Goal: Task Accomplishment & Management: Complete application form

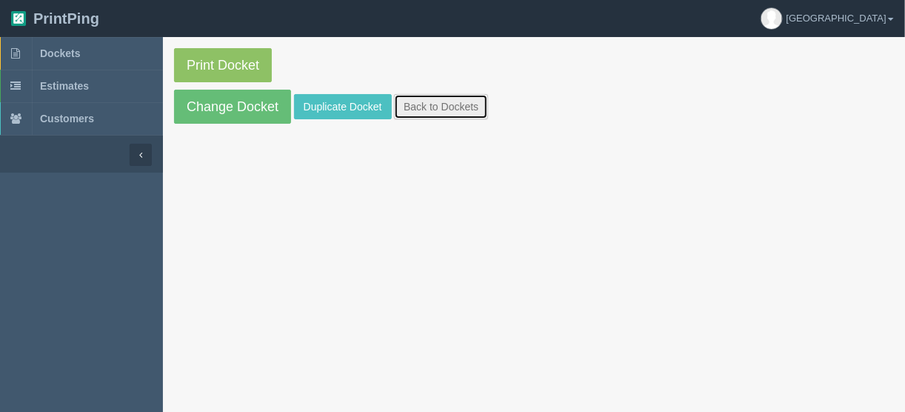
click at [441, 101] on link "Back to Dockets" at bounding box center [441, 106] width 94 height 25
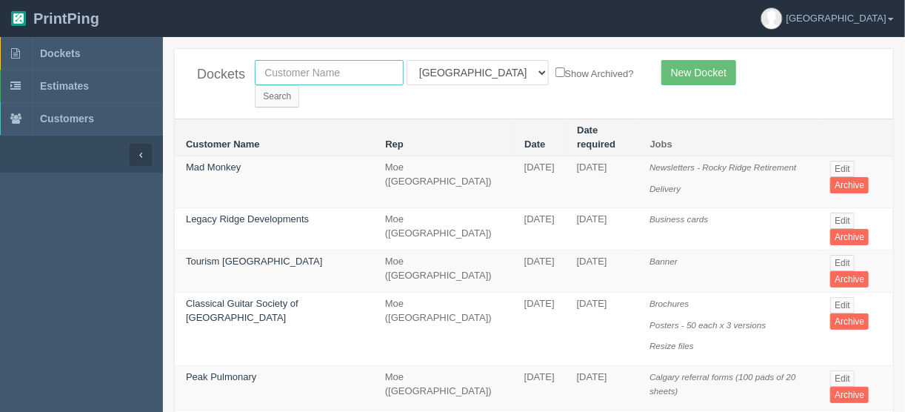
click at [297, 68] on input "text" at bounding box center [329, 72] width 149 height 25
type input "parkway"
click at [299, 85] on input "Search" at bounding box center [277, 96] width 44 height 22
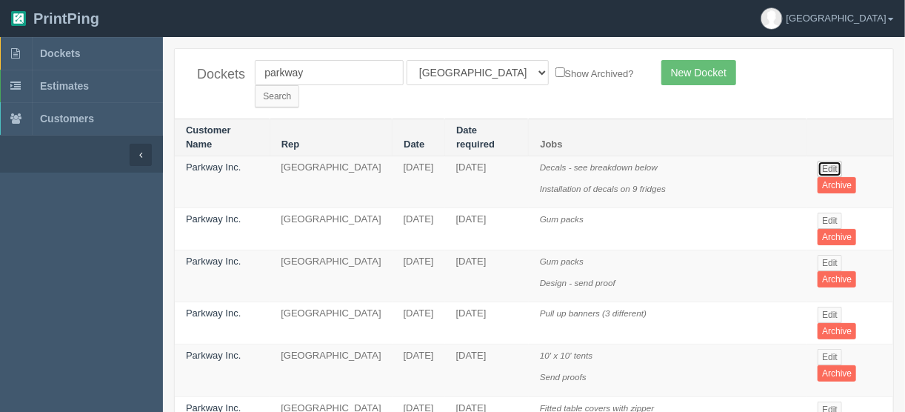
click at [830, 161] on link "Edit" at bounding box center [829, 169] width 24 height 16
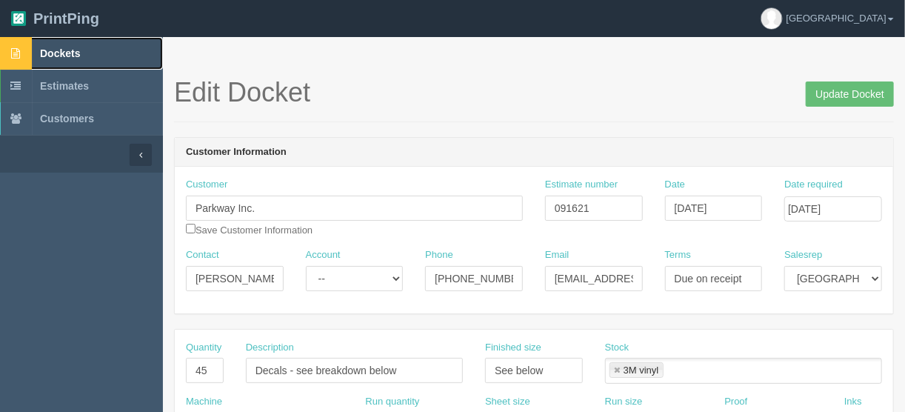
click at [58, 46] on link "Dockets" at bounding box center [81, 53] width 163 height 33
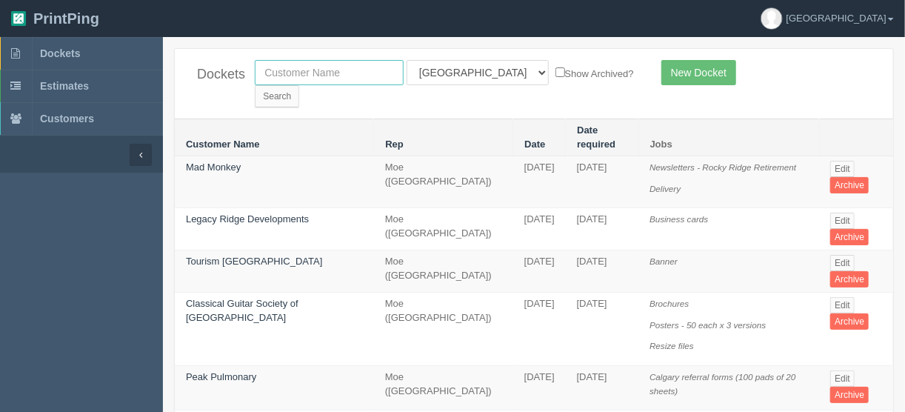
drag, startPoint x: 304, startPoint y: 64, endPoint x: 297, endPoint y: 72, distance: 10.5
click at [304, 64] on input "text" at bounding box center [329, 72] width 149 height 25
type input "empire"
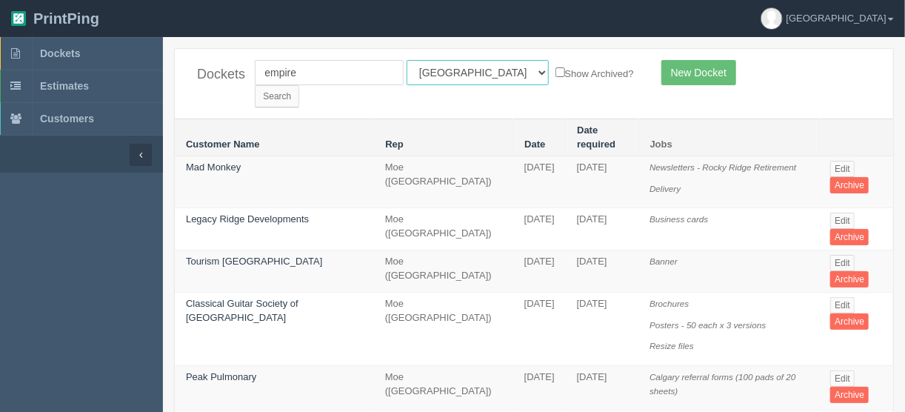
click at [469, 70] on select "All Users Ali Ali Test 1 Aly Amy Ankit Arif Brandon Dan France Greg Jim Mark Ma…" at bounding box center [477, 72] width 142 height 25
select select
click at [406, 60] on select "All Users Ali Ali Test 1 Aly Amy Ankit Arif Brandon Dan France Greg Jim Mark Ma…" at bounding box center [477, 72] width 142 height 25
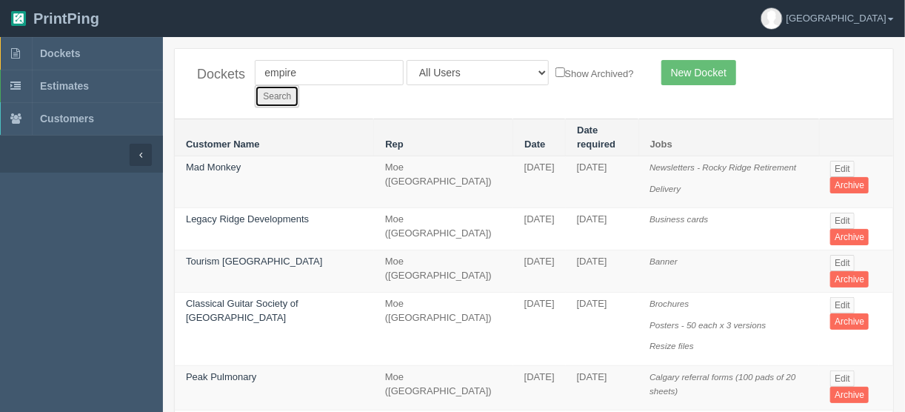
click at [299, 85] on input "Search" at bounding box center [277, 96] width 44 height 22
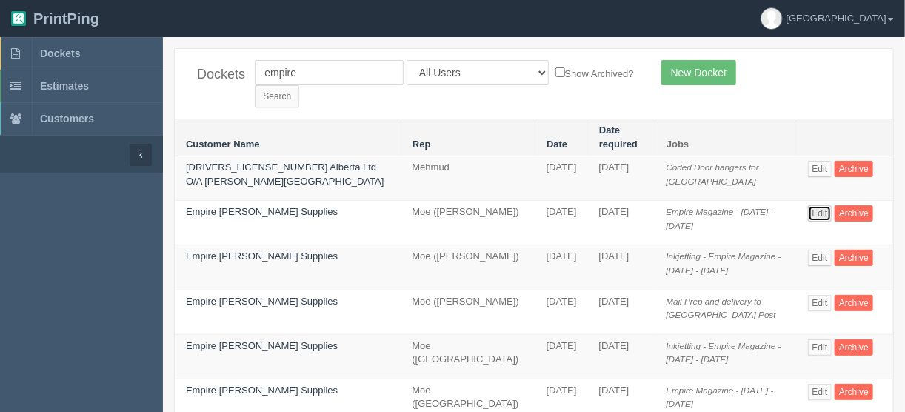
click at [808, 205] on link "Edit" at bounding box center [820, 213] width 24 height 16
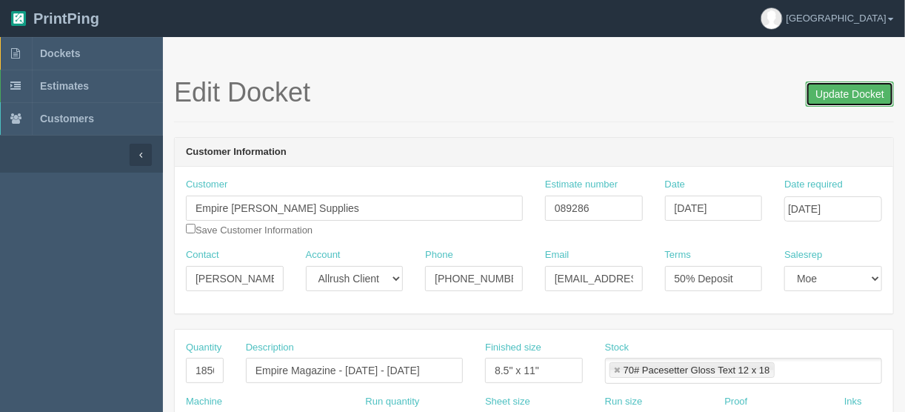
click at [826, 90] on input "Update Docket" at bounding box center [850, 93] width 88 height 25
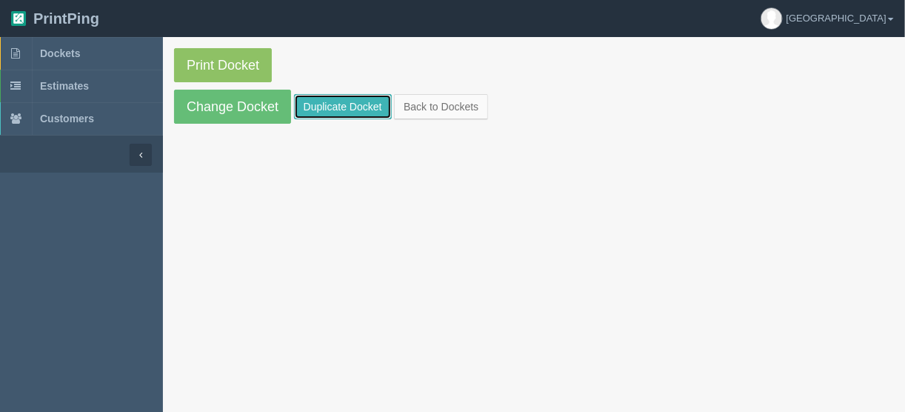
click at [333, 102] on link "Duplicate Docket" at bounding box center [343, 106] width 98 height 25
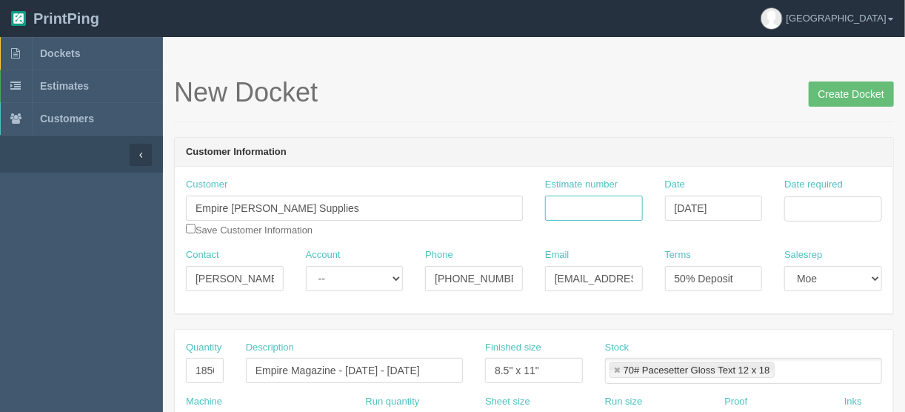
click at [580, 202] on input "Estimate number" at bounding box center [594, 207] width 98 height 25
type input "089286"
click at [804, 205] on input "Date required" at bounding box center [833, 208] width 98 height 25
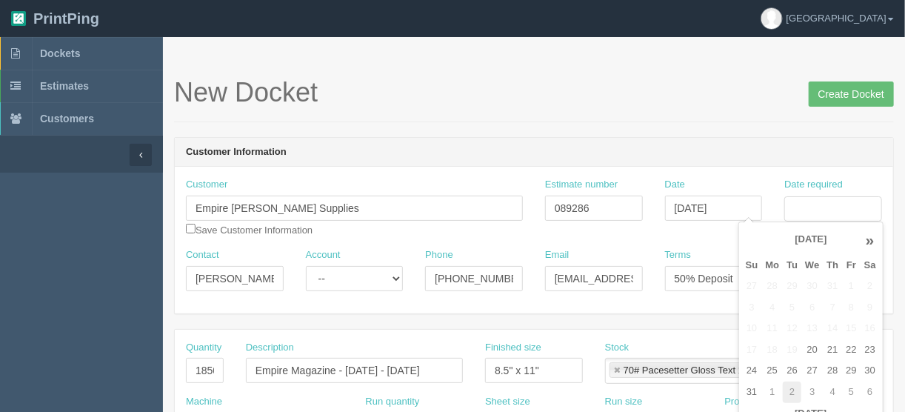
click at [793, 388] on td "2" at bounding box center [792, 391] width 19 height 21
click at [608, 111] on div "New Docket Create Docket" at bounding box center [534, 100] width 720 height 44
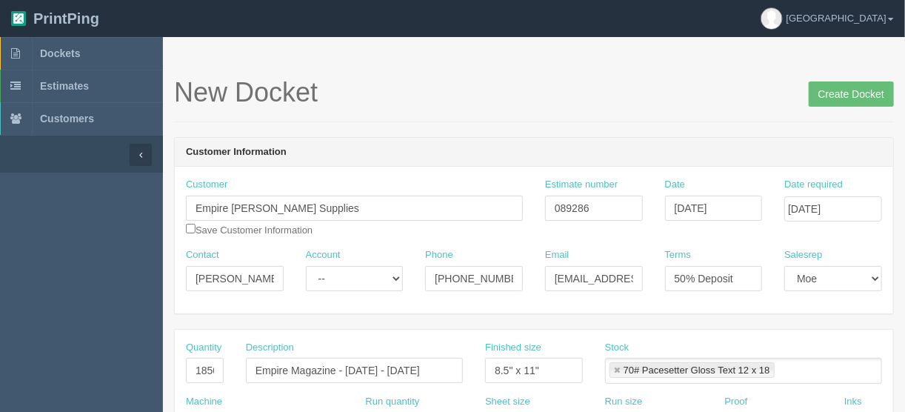
scroll to position [59, 0]
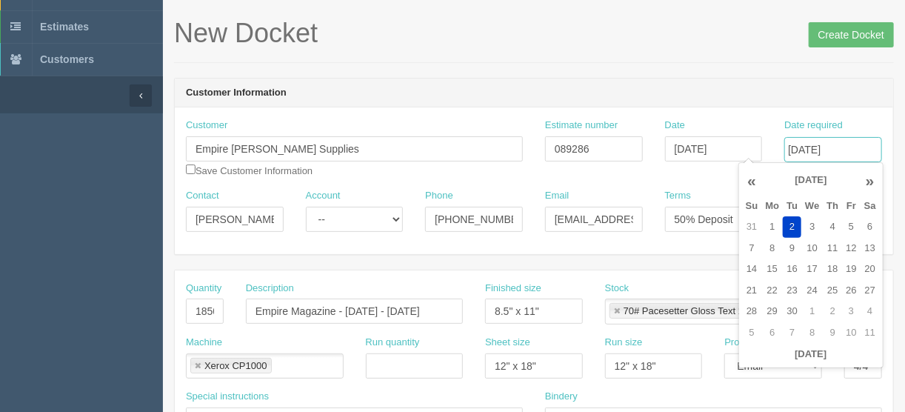
click at [827, 144] on input "September 2, 2025" at bounding box center [833, 149] width 98 height 25
click at [750, 177] on th "«" at bounding box center [752, 181] width 20 height 30
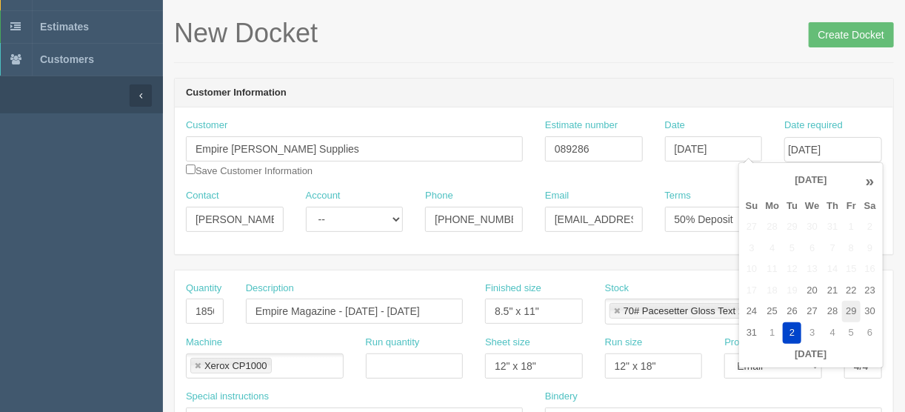
click at [848, 305] on td "29" at bounding box center [851, 311] width 18 height 21
type input "August 29, 2025"
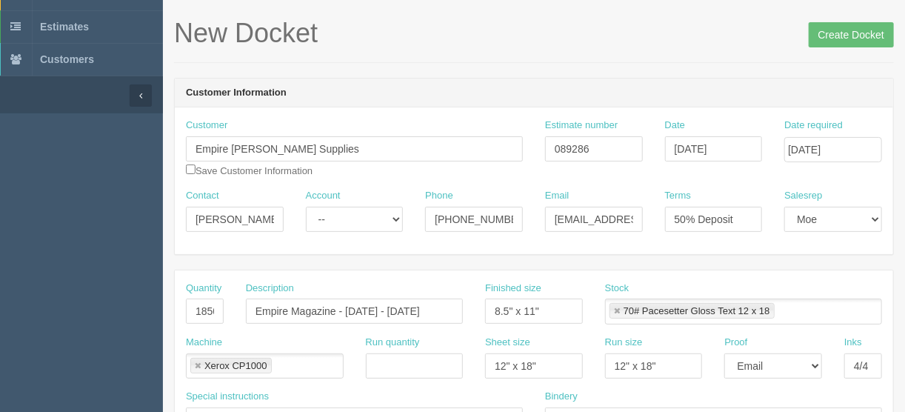
click at [612, 57] on div "New Docket Create Docket" at bounding box center [534, 41] width 720 height 44
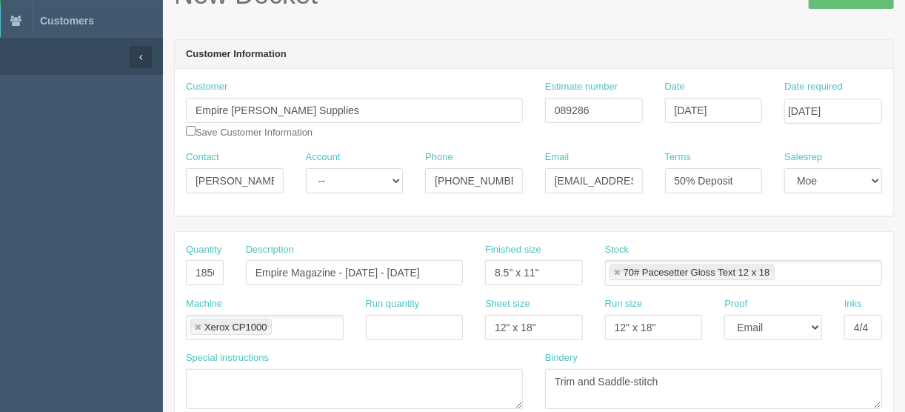
scroll to position [178, 0]
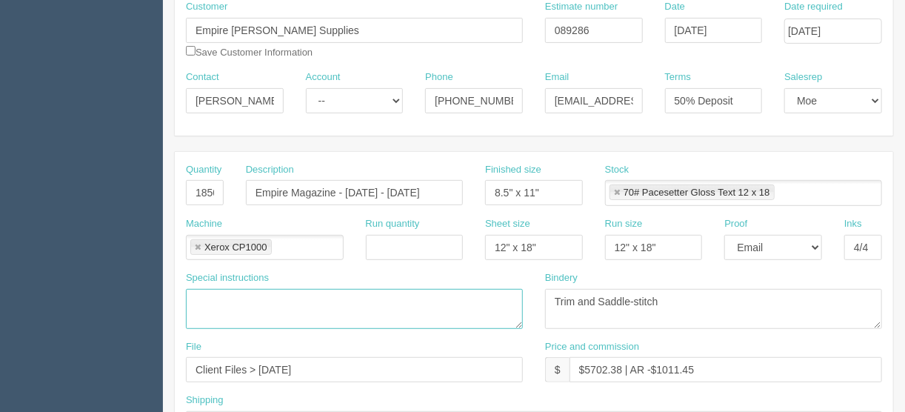
click at [239, 289] on textarea at bounding box center [354, 309] width 337 height 40
type textarea "48 pages"
drag, startPoint x: 281, startPoint y: 366, endPoint x: 259, endPoint y: 365, distance: 21.5
click at [259, 365] on input "Client Files > June 2025" at bounding box center [354, 369] width 337 height 25
type input "Client Files > August 2025"
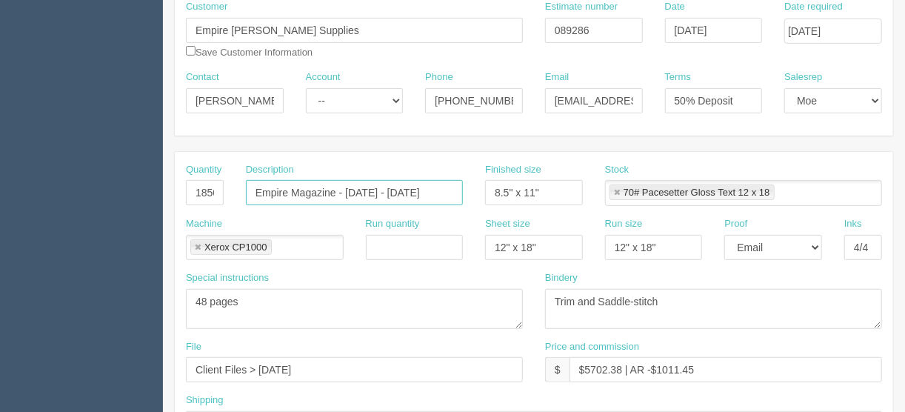
drag, startPoint x: 407, startPoint y: 189, endPoint x: 349, endPoint y: 190, distance: 58.5
click at [349, 190] on input "Empire Magazine - July - August 2025" at bounding box center [354, 192] width 217 height 25
type input "Empire Magazine - Sept/[DATE]"
drag, startPoint x: 743, startPoint y: 96, endPoint x: 635, endPoint y: 104, distance: 108.4
click at [629, 95] on div "Contact Jawad Haydar Account -- Existing Client Allrush Client Rep Client Phone…" at bounding box center [534, 97] width 718 height 54
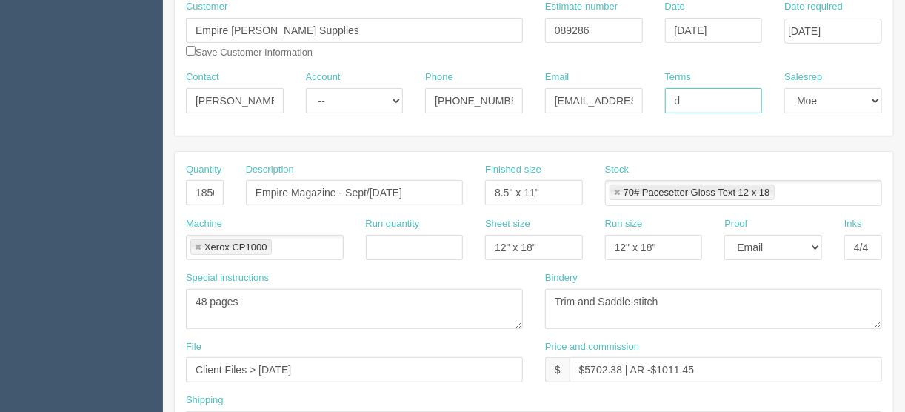
type input "Due on receipt"
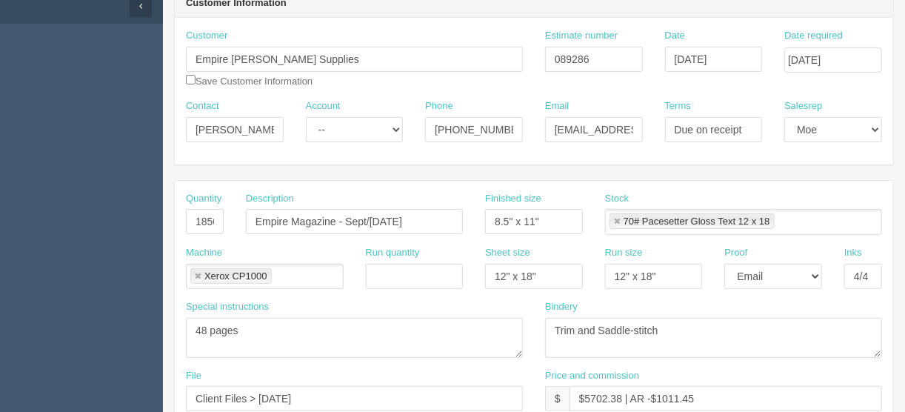
scroll to position [155, 0]
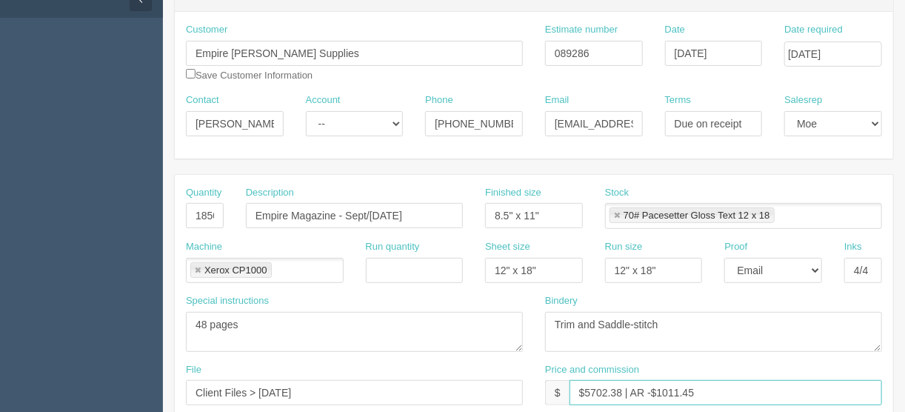
drag, startPoint x: 620, startPoint y: 393, endPoint x: 586, endPoint y: 391, distance: 33.4
click at [586, 389] on input "$5702.38 | AR -$1011.45" at bounding box center [725, 392] width 312 height 25
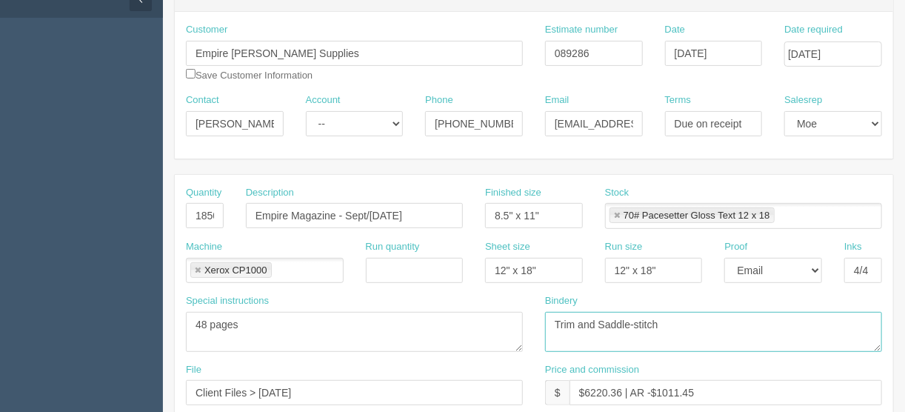
click at [740, 317] on textarea "Trim and Saddle-stitch" at bounding box center [713, 332] width 337 height 40
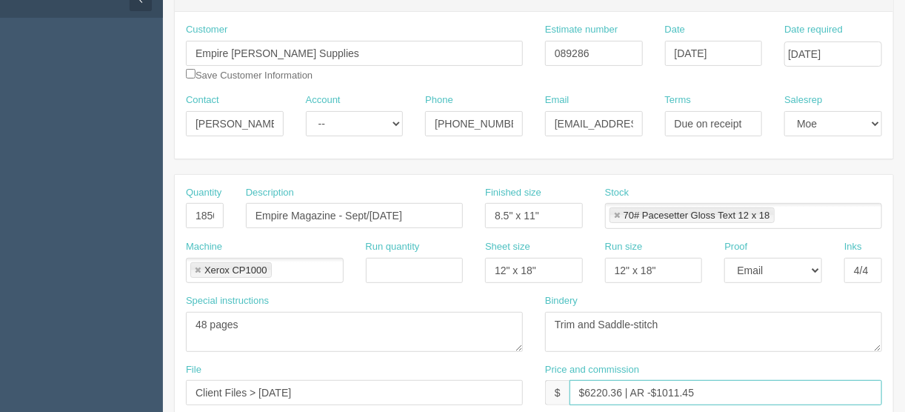
drag, startPoint x: 697, startPoint y: 390, endPoint x: 669, endPoint y: 389, distance: 28.9
click at [669, 389] on input "$6220.36 | AR -$1011.45" at bounding box center [725, 392] width 312 height 25
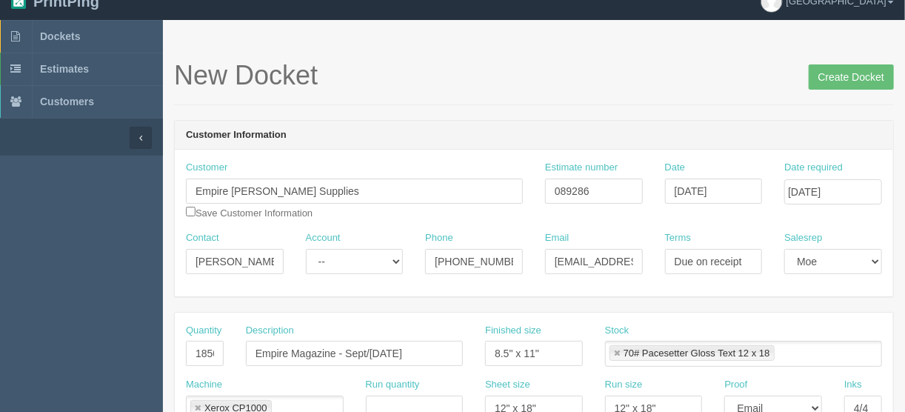
scroll to position [0, 0]
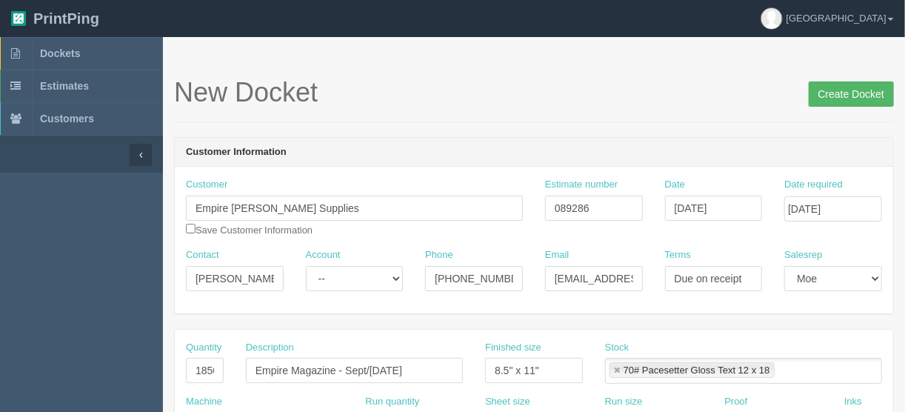
type input "$6220.36 | AR -$1024.36"
click at [837, 97] on input "Create Docket" at bounding box center [850, 93] width 85 height 25
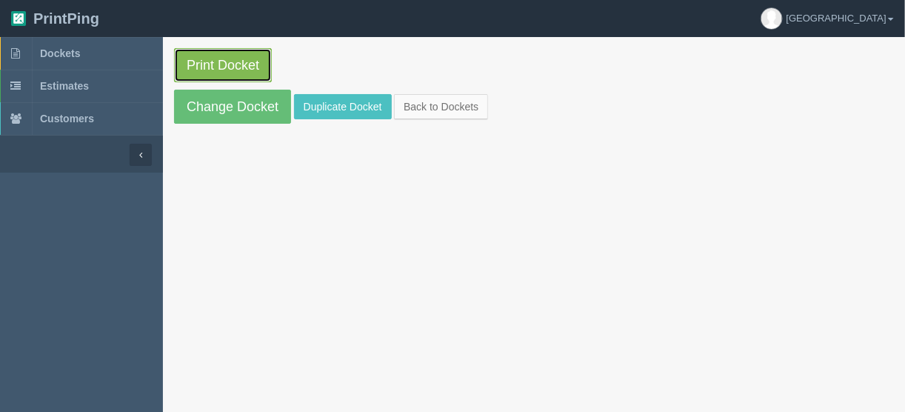
click at [228, 63] on link "Print Docket" at bounding box center [223, 65] width 98 height 34
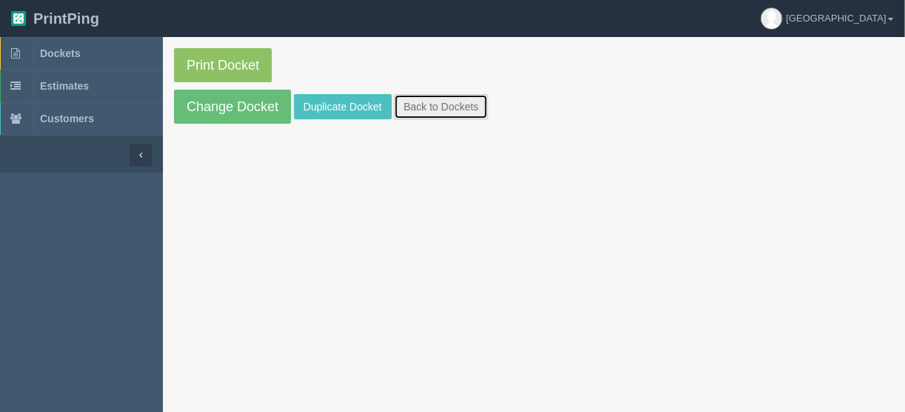
click at [421, 107] on link "Back to Dockets" at bounding box center [441, 106] width 94 height 25
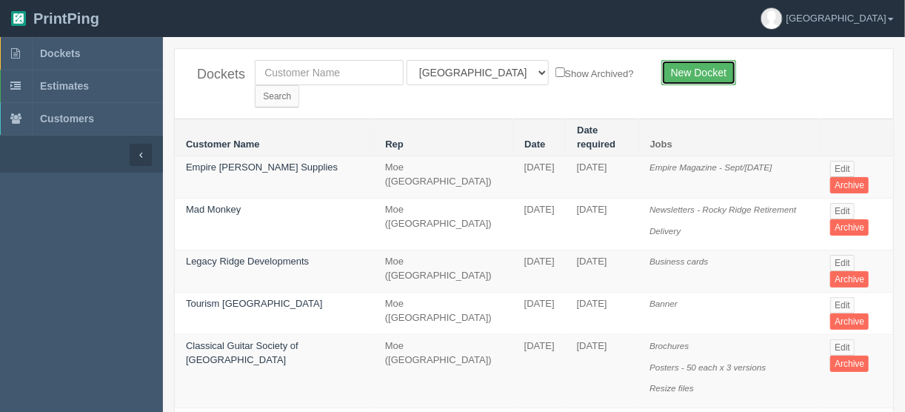
click at [689, 71] on link "New Docket" at bounding box center [698, 72] width 75 height 25
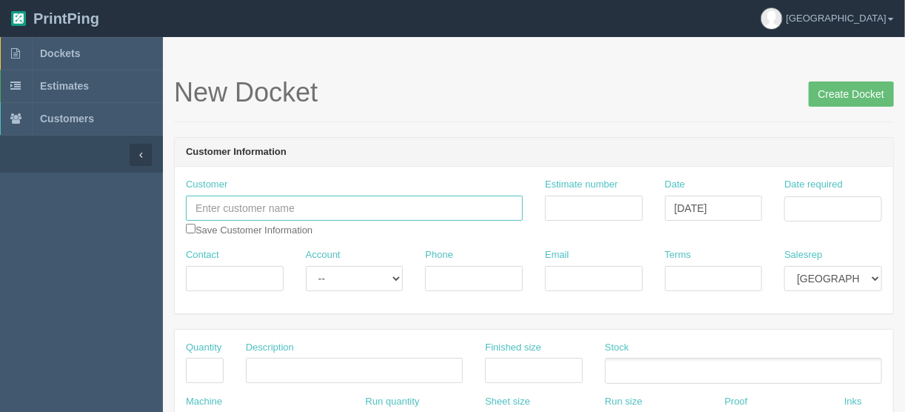
click at [214, 203] on input "text" at bounding box center [354, 207] width 337 height 25
paste input "CPTA"
type input "CPTA"
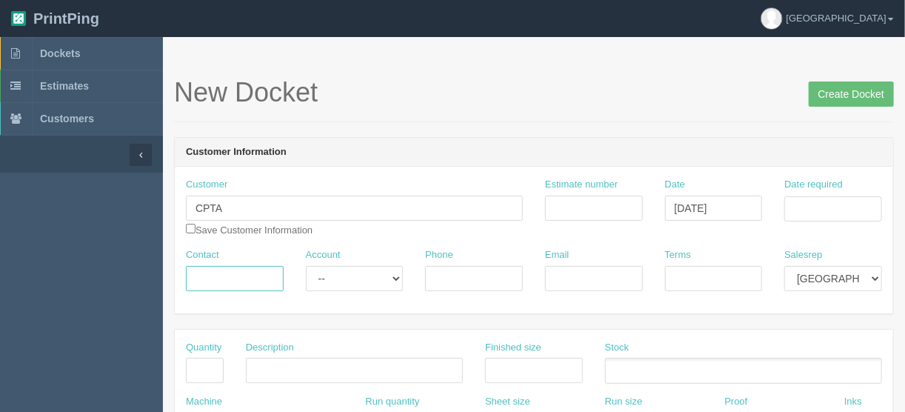
click at [207, 281] on input "Contact" at bounding box center [235, 278] width 98 height 25
paste input "Lachlan Moore"
type input "Lachlan Moore"
click at [447, 268] on input "Phone" at bounding box center [474, 278] width 98 height 25
paste input "403-401-3509"
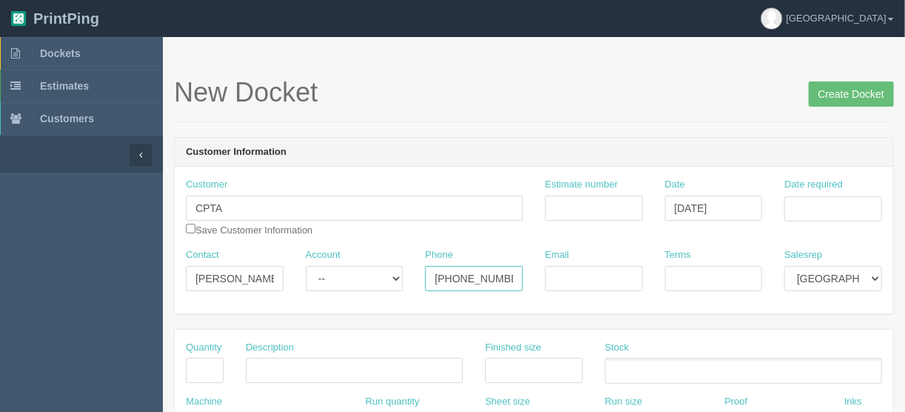
type input "403-401-3509"
click at [580, 267] on input "Email" at bounding box center [594, 278] width 98 height 25
paste input "Lachlan.Moore@Calgary.ca"
type input "Lachlan.Moore@Calgary.ca"
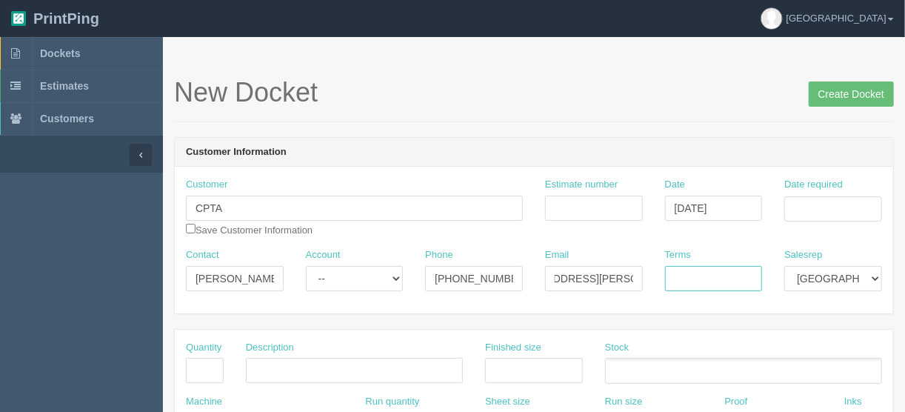
click at [723, 275] on input "Terms" at bounding box center [714, 278] width 98 height 25
type input "COD"
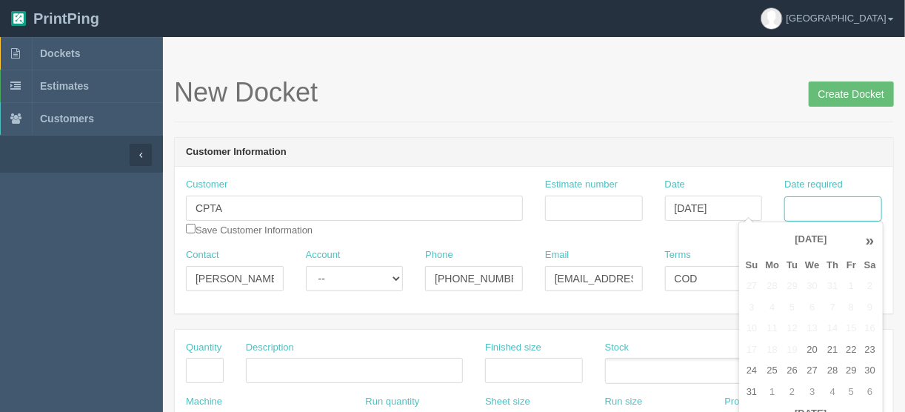
click at [815, 204] on input "Date required" at bounding box center [833, 208] width 98 height 25
click at [850, 384] on td "5" at bounding box center [851, 391] width 18 height 21
click at [847, 306] on td "12" at bounding box center [851, 307] width 18 height 21
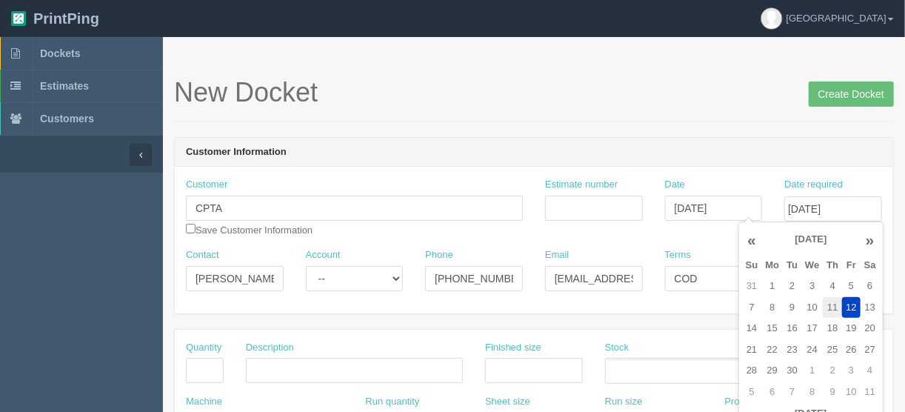
click at [826, 305] on td "11" at bounding box center [832, 307] width 19 height 21
type input "[DATE]"
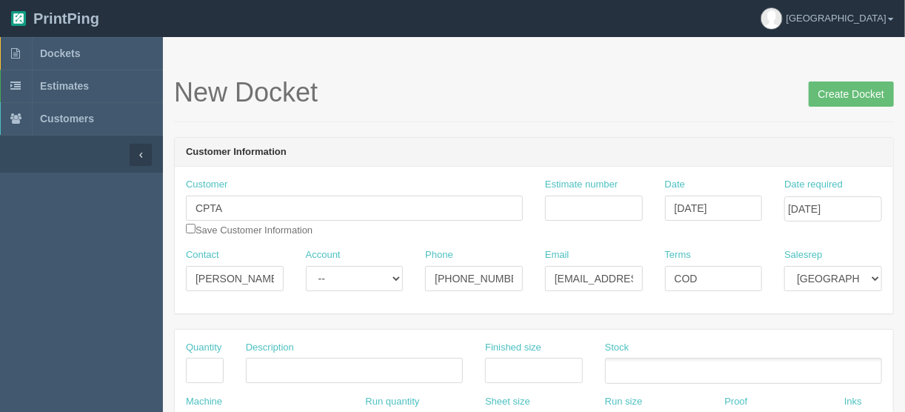
click at [198, 364] on input "text" at bounding box center [205, 370] width 38 height 25
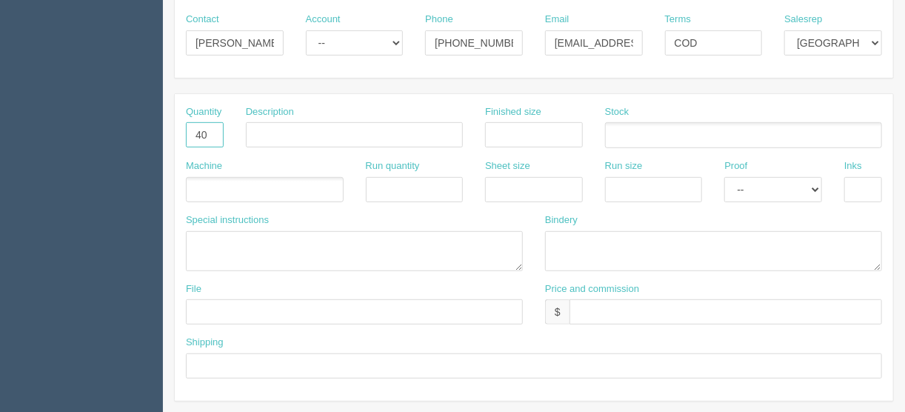
scroll to position [237, 0]
type input "40"
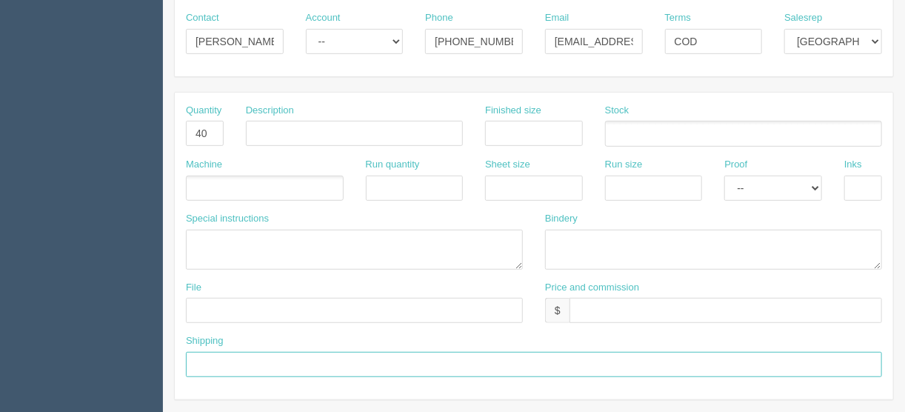
click at [224, 360] on input "text" at bounding box center [534, 364] width 696 height 25
type input "Deliver when ready"
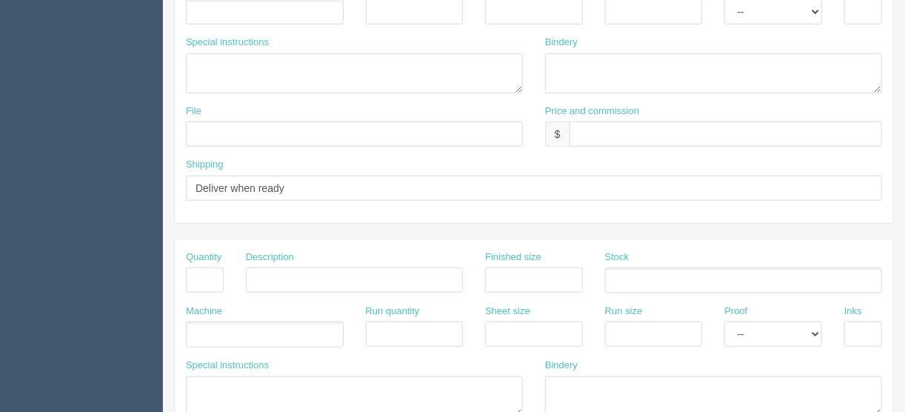
scroll to position [415, 0]
click at [207, 277] on input "text" at bounding box center [205, 278] width 38 height 25
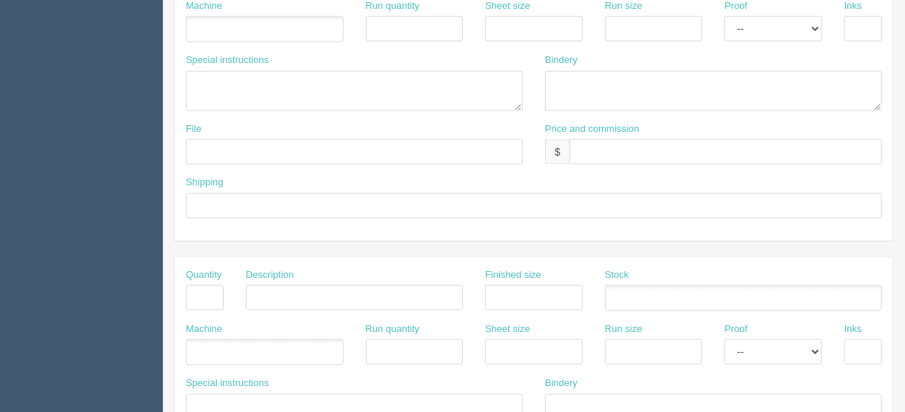
scroll to position [770, 0]
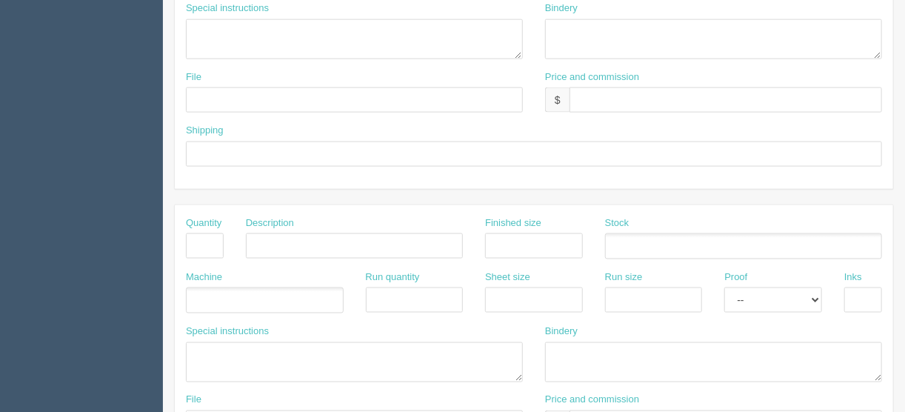
type input "40"
click at [211, 236] on input "text" at bounding box center [205, 245] width 38 height 25
type input "1"
type input "Design - create artwork"
click at [254, 294] on ul at bounding box center [265, 300] width 158 height 26
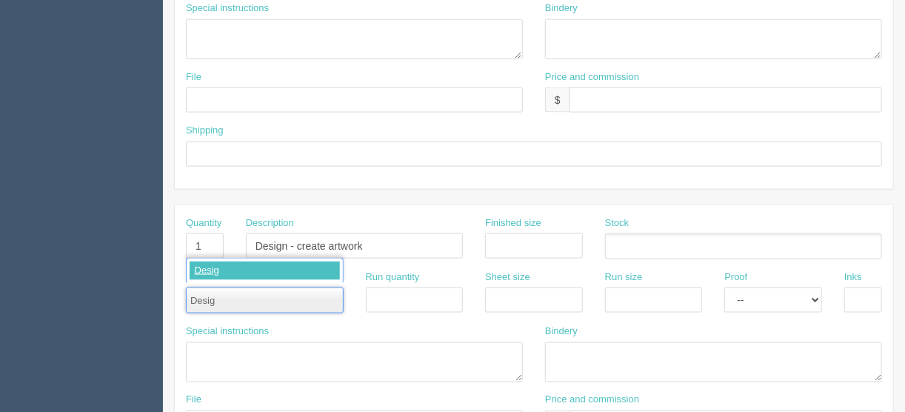
type input "Design"
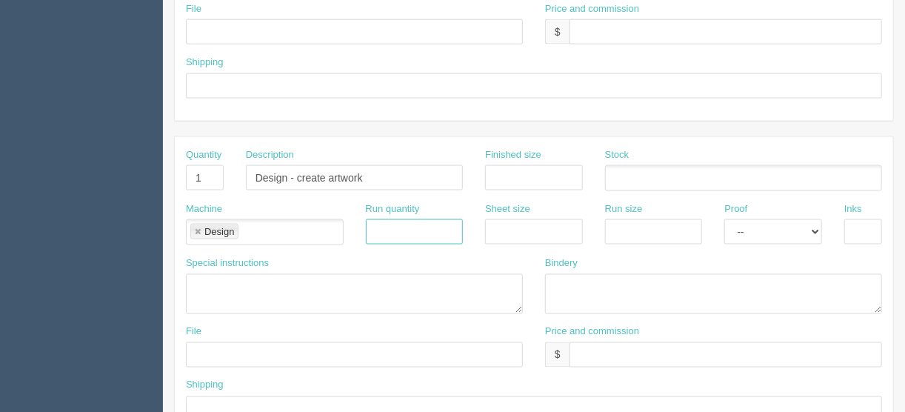
scroll to position [888, 0]
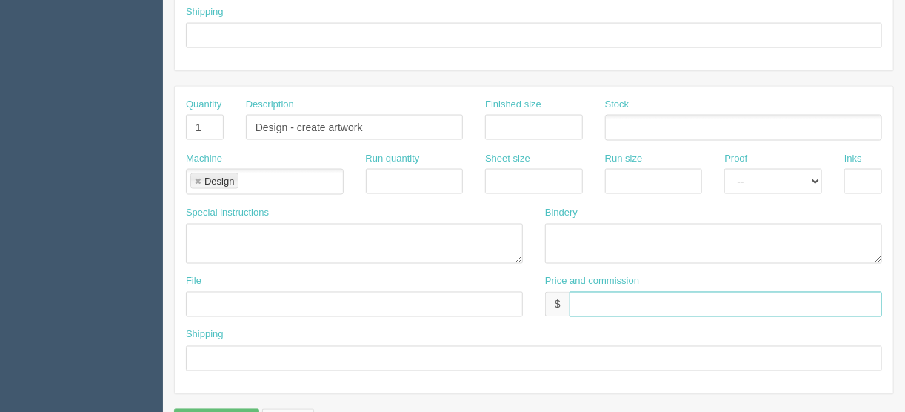
click at [582, 294] on input "text" at bounding box center [725, 304] width 312 height 25
type input "$included above"
click at [816, 177] on select "-- Email Hard Copy" at bounding box center [773, 181] width 98 height 25
select select "Email"
click at [724, 169] on select "-- Email Hard Copy" at bounding box center [773, 181] width 98 height 25
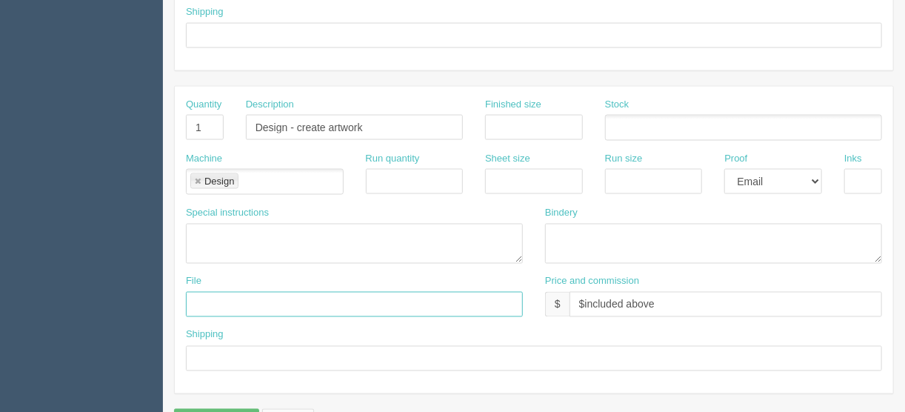
click at [207, 294] on input "text" at bounding box center [354, 304] width 337 height 25
type input "[EMAIL_ADDRESS][DOMAIN_NAME]"
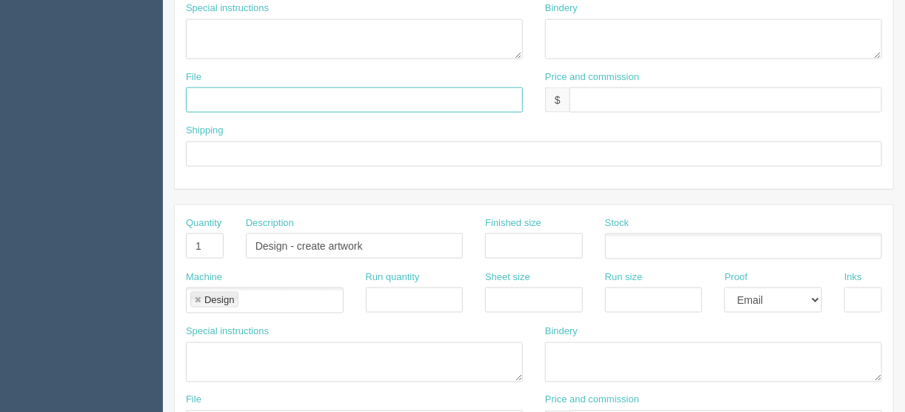
click at [213, 87] on input "text" at bounding box center [354, 99] width 337 height 25
type input "Emailed to vendor"
click at [238, 148] on input "text" at bounding box center [534, 153] width 696 height 25
type input "Same as above"
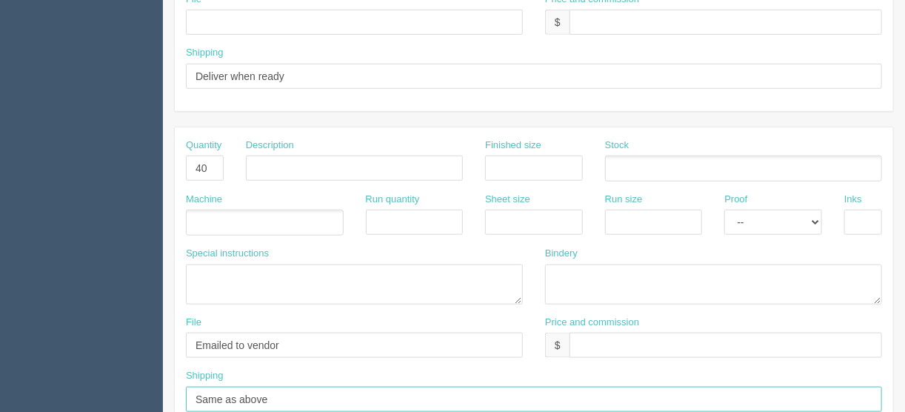
scroll to position [474, 0]
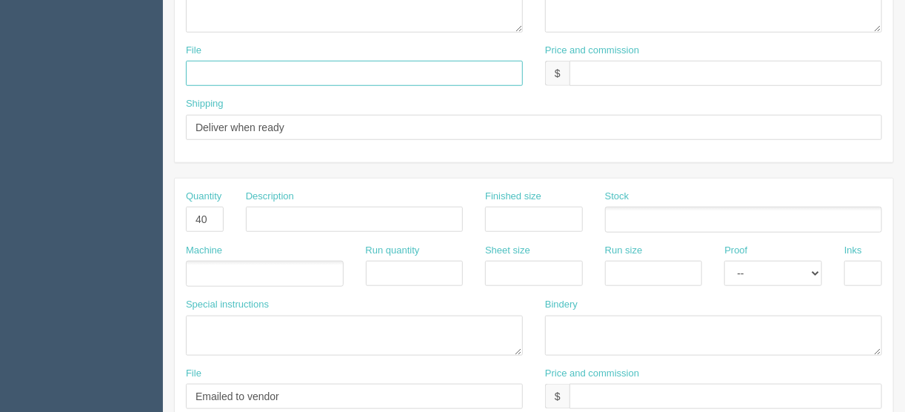
click at [215, 64] on input "text" at bounding box center [354, 73] width 337 height 25
type input "Emailed to vendor"
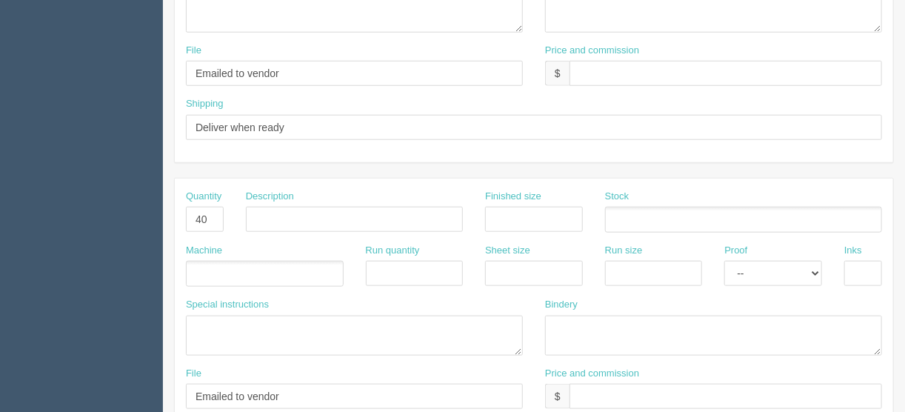
click at [216, 271] on ul at bounding box center [265, 274] width 158 height 26
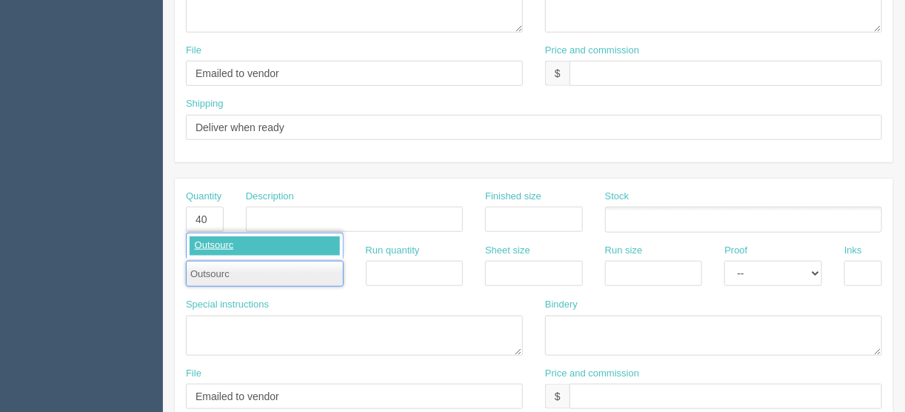
type input "Outsource"
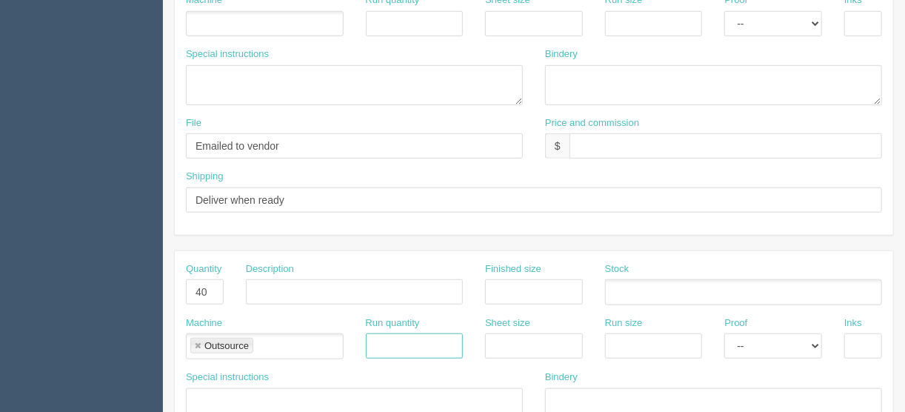
scroll to position [237, 0]
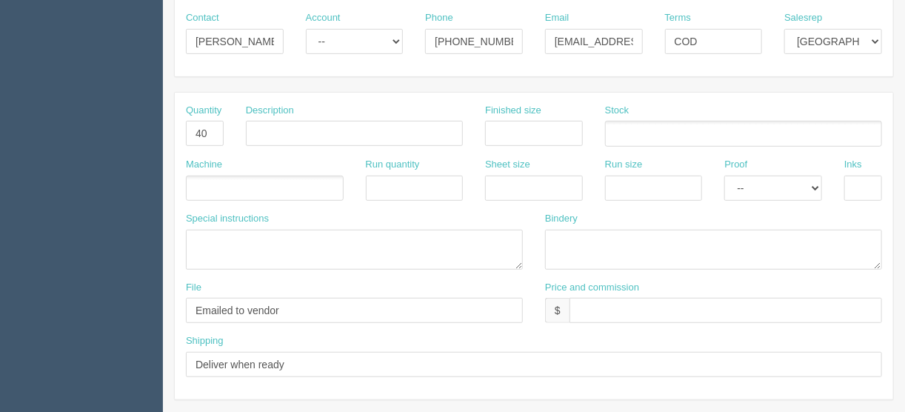
click at [207, 181] on ul at bounding box center [265, 188] width 158 height 26
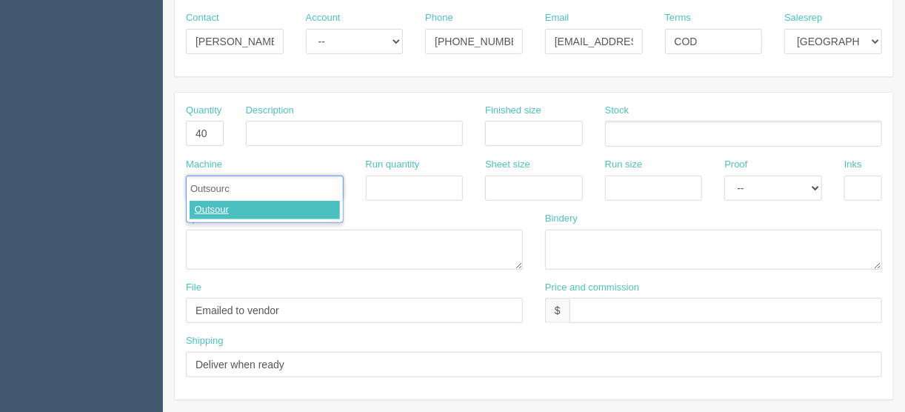
type input "Outsource"
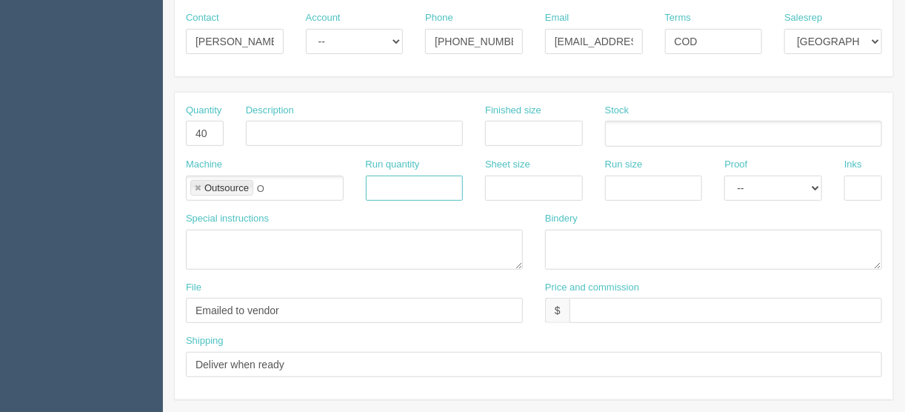
type input "Outsource"
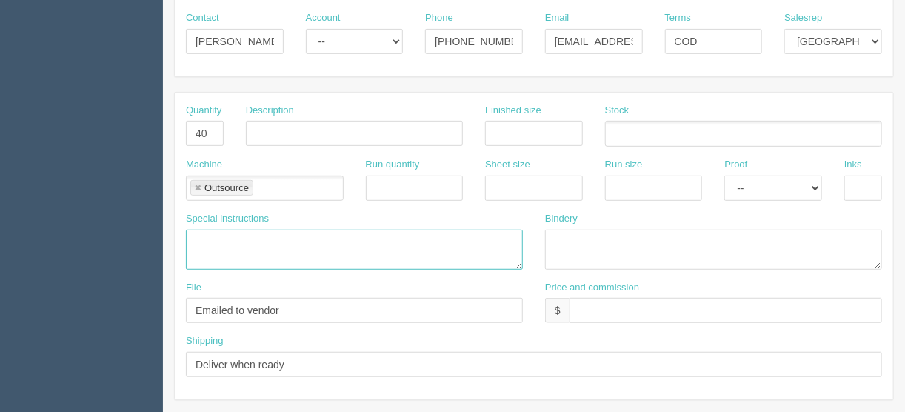
click at [215, 236] on textarea at bounding box center [354, 250] width 337 height 40
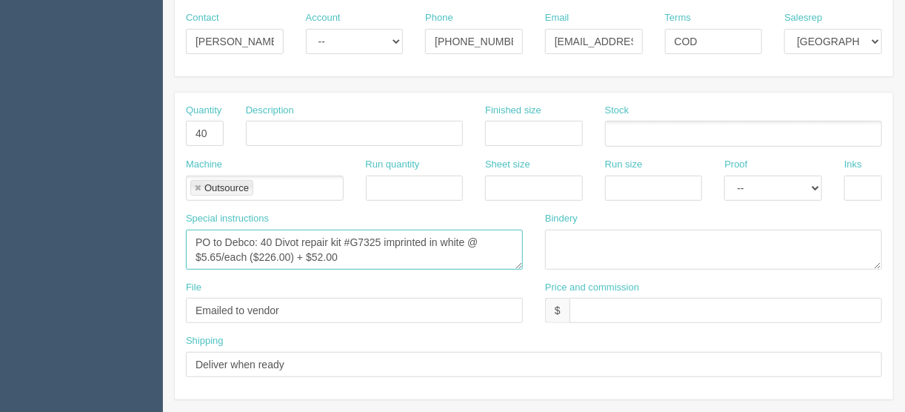
click at [346, 252] on textarea "PO to Debco: 40 Divot repair kit #G7325 imprinted in white @ $5.65/each ($226.0…" at bounding box center [354, 250] width 337 height 40
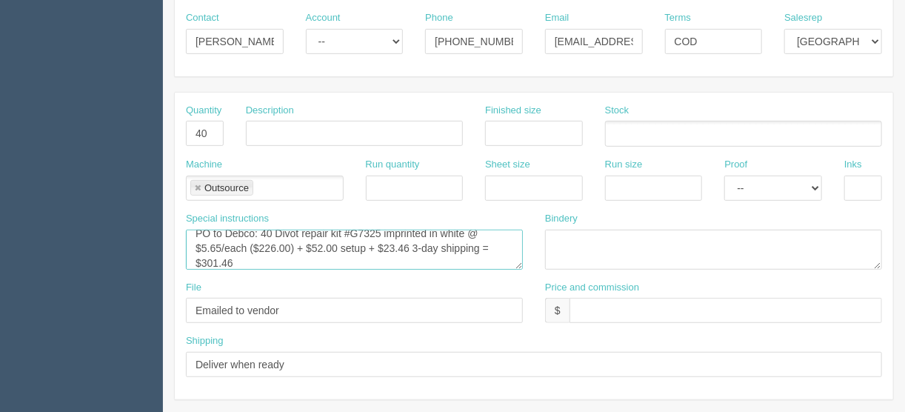
type textarea "PO to Debco: 40 Divot repair kit #G7325 imprinted in white @ $5.65/each ($226.0…"
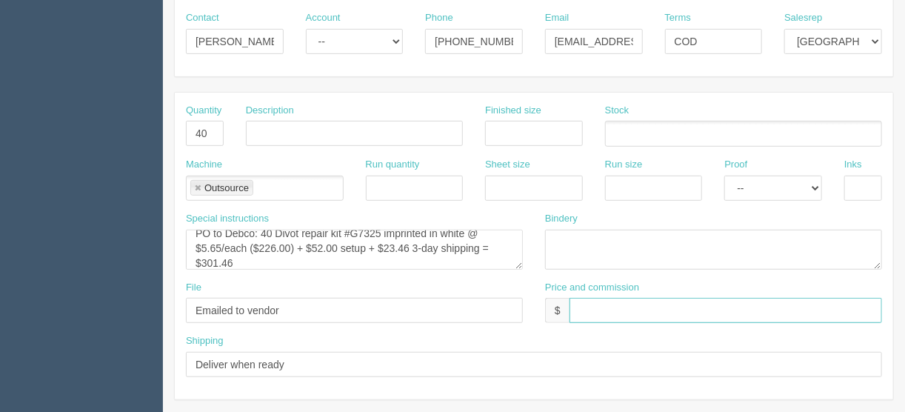
click at [591, 309] on input "text" at bounding box center [725, 310] width 312 height 25
click at [633, 304] on input "$472.00 | Fl $19.59 | AR $" at bounding box center [725, 310] width 312 height 25
click at [710, 305] on input "$472.00 | FL $19.59 | AR $" at bounding box center [725, 310] width 312 height 25
drag, startPoint x: 755, startPoint y: 307, endPoint x: 521, endPoint y: 306, distance: 234.0
click at [521, 306] on div "File Emailed to vendor Price and commission $ $472.00 | FL $19.59 | AR $128.42" at bounding box center [534, 308] width 718 height 54
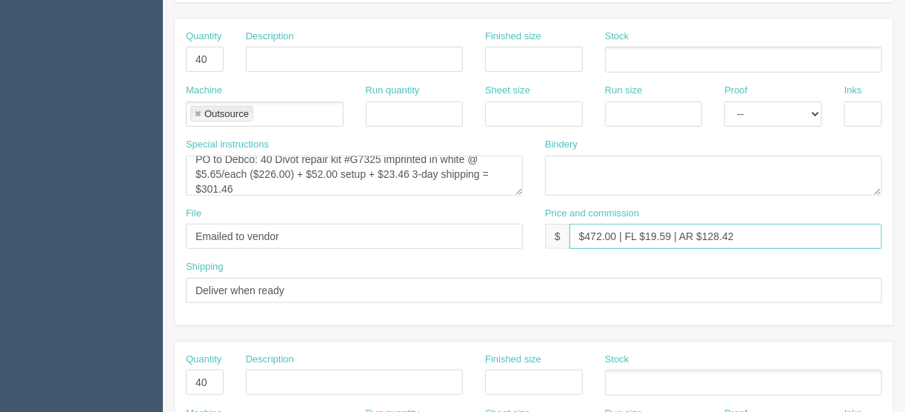
scroll to position [474, 0]
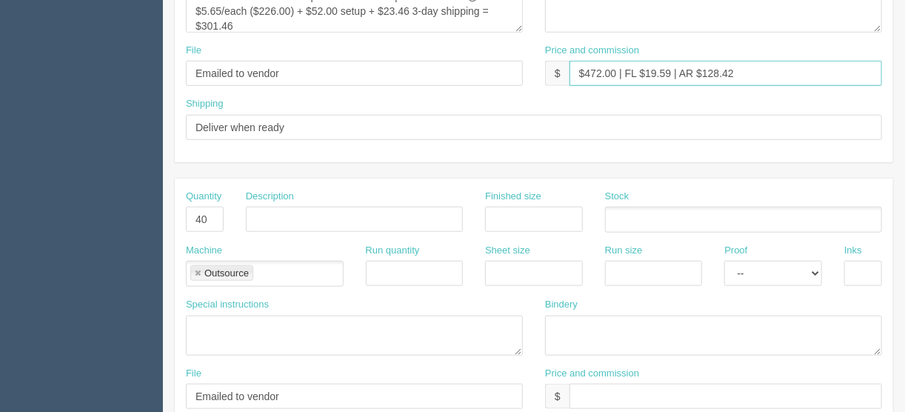
type input "$472.00 | FL $19.59 | AR $128.42"
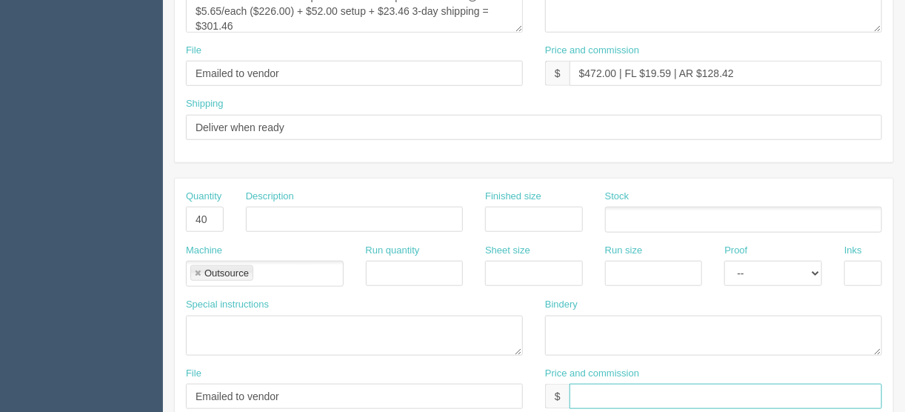
click at [584, 392] on input "text" at bounding box center [725, 396] width 312 height 25
paste input "$472.00 | FL $19.59 | AR $128.42"
type input "$472.00 | FL $19.59 | AR $128.42"
click at [283, 212] on input "text" at bounding box center [354, 219] width 217 height 25
paste input "Aluminum Water Bottle With Carabiner"
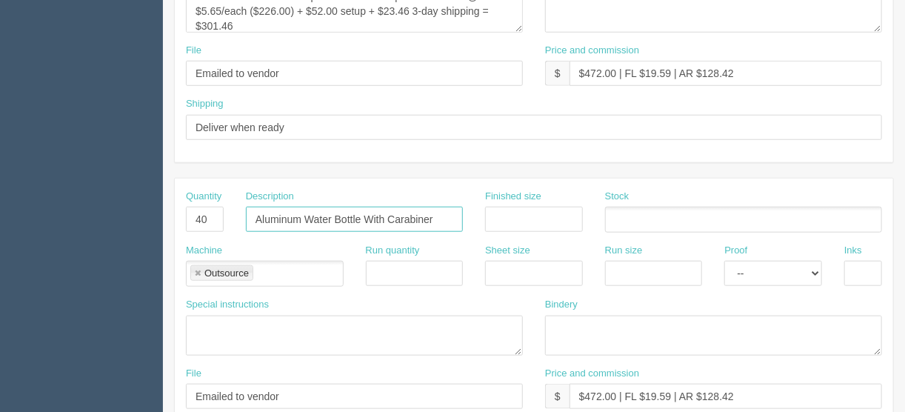
type input "Aluminum Water Bottle With Carabiner"
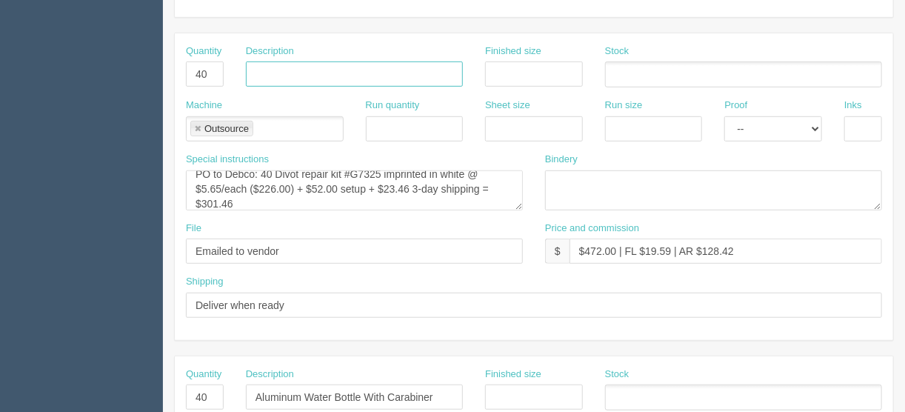
click at [268, 72] on input "text" at bounding box center [354, 73] width 217 height 25
paste input "'Fix-All!' Divot Repair Tool With Ball Marker"
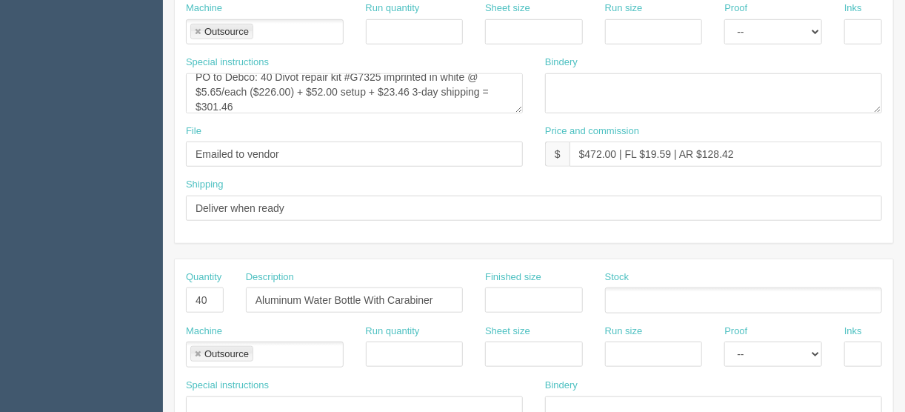
scroll to position [415, 0]
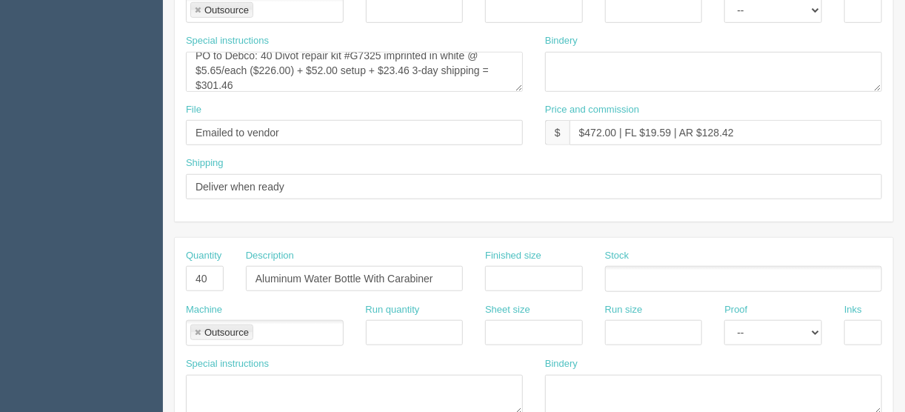
type input "'Fix-All!' Divot Repair Tool With Ball Marker"
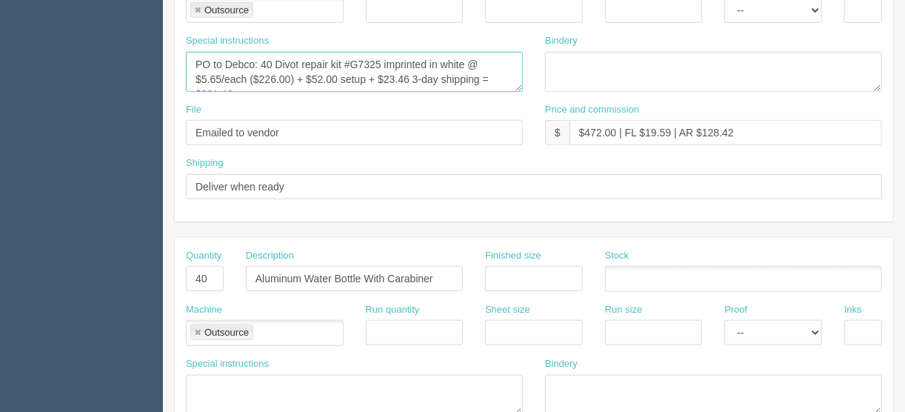
drag, startPoint x: 237, startPoint y: 80, endPoint x: 181, endPoint y: 43, distance: 66.7
click at [181, 43] on div "Special instructions PO to Debco: 40 Divot repair kit #G7325 imprinted in white…" at bounding box center [354, 68] width 359 height 69
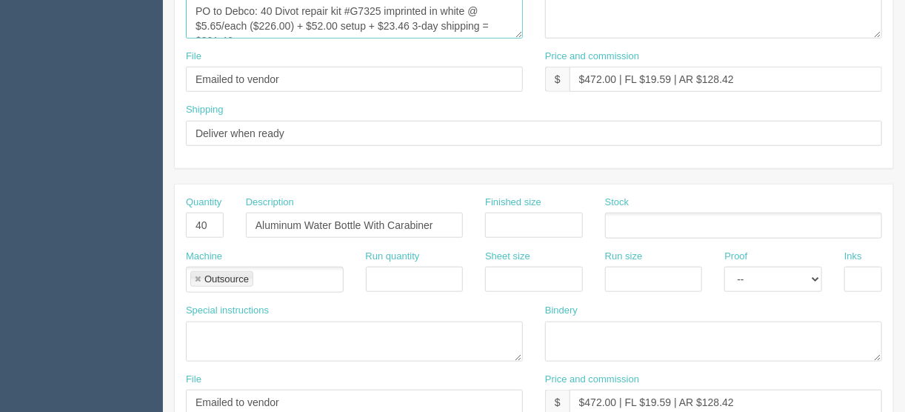
scroll to position [533, 0]
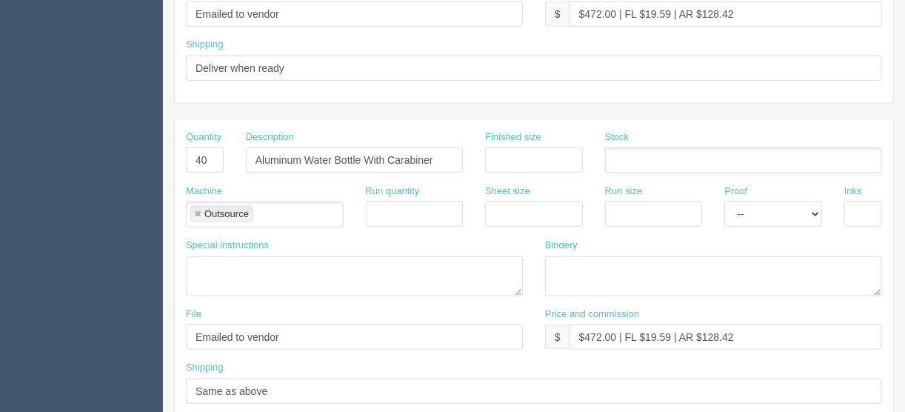
click at [197, 250] on div "Special instructions" at bounding box center [354, 267] width 337 height 58
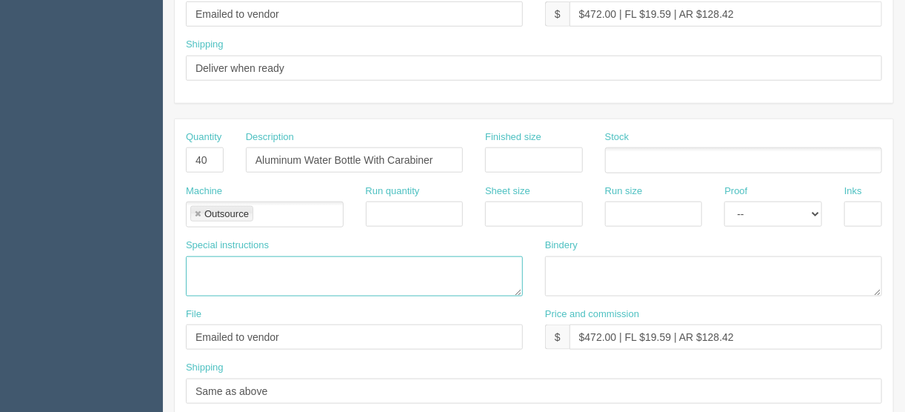
click at [202, 256] on textarea at bounding box center [354, 276] width 337 height 40
paste textarea "PO to Debco: 40 Divot repair kit #G7325 imprinted in white @ $5.65/each ($226.0…"
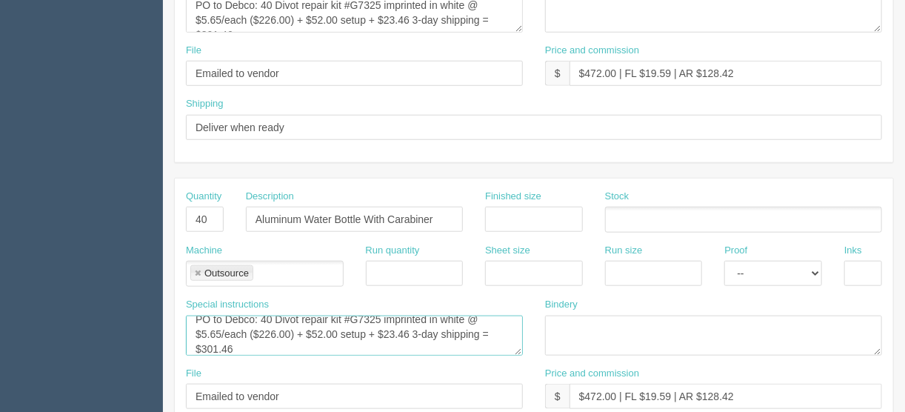
scroll to position [0, 0]
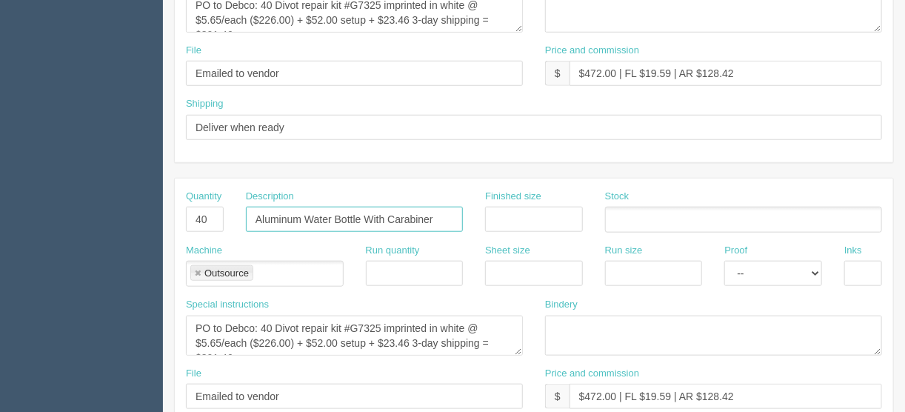
drag, startPoint x: 434, startPoint y: 215, endPoint x: 305, endPoint y: 211, distance: 128.9
click at [305, 211] on input "Aluminum Water Bottle With Carabiner" at bounding box center [354, 219] width 217 height 25
drag, startPoint x: 339, startPoint y: 323, endPoint x: 278, endPoint y: 319, distance: 61.6
click at [278, 319] on textarea "PO to Debco: 40 Divot repair kit #G7325 imprinted in white @ $5.65/each ($226.0…" at bounding box center [354, 335] width 337 height 40
paste textarea "Water Bottle With Carabiner"
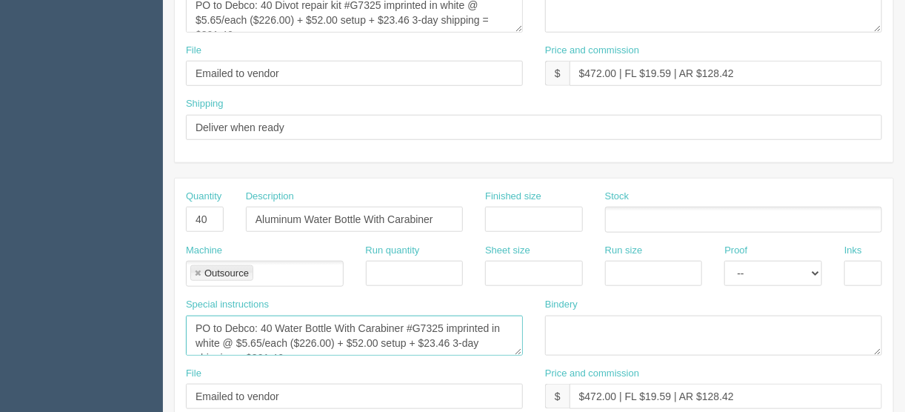
drag, startPoint x: 442, startPoint y: 323, endPoint x: 413, endPoint y: 320, distance: 29.0
click at [413, 320] on textarea "PO to Debco: 40 Water Bottle With Carabiner #G7325 imprinted in white @ $5.65/e…" at bounding box center [354, 335] width 337 height 40
click at [261, 335] on textarea "PO to Debco: 40 Water Bottle With Carabiner #WB8007 imprinted in white @ $5.65/…" at bounding box center [354, 335] width 337 height 40
drag, startPoint x: 330, startPoint y: 335, endPoint x: 300, endPoint y: 338, distance: 30.5
click at [300, 338] on textarea "PO to Debco: 40 Water Bottle With Carabiner #WB8007 imprinted in white @ $4.69/…" at bounding box center [354, 335] width 337 height 40
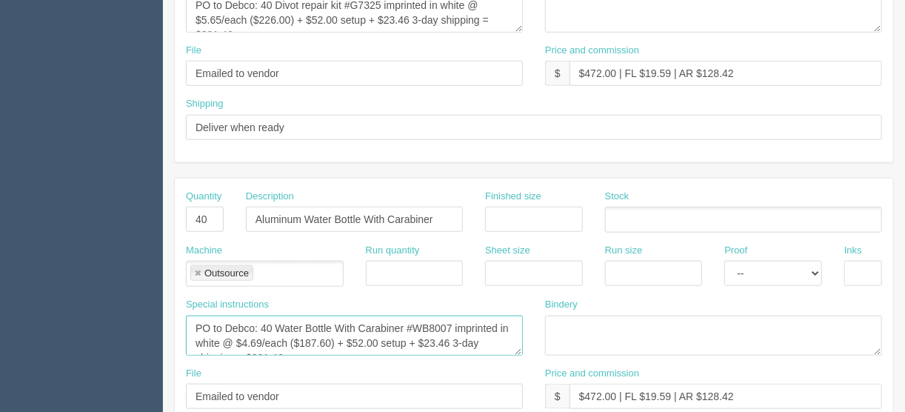
click at [417, 338] on textarea "PO to Debco: 40 Water Bottle With Carabiner #WB8007 imprinted in white @ $4.69/…" at bounding box center [354, 335] width 337 height 40
click at [471, 337] on textarea "PO to Debco: 40 Water Bottle With Carabiner #WB8007 imprinted in white @ $4.69/…" at bounding box center [354, 335] width 337 height 40
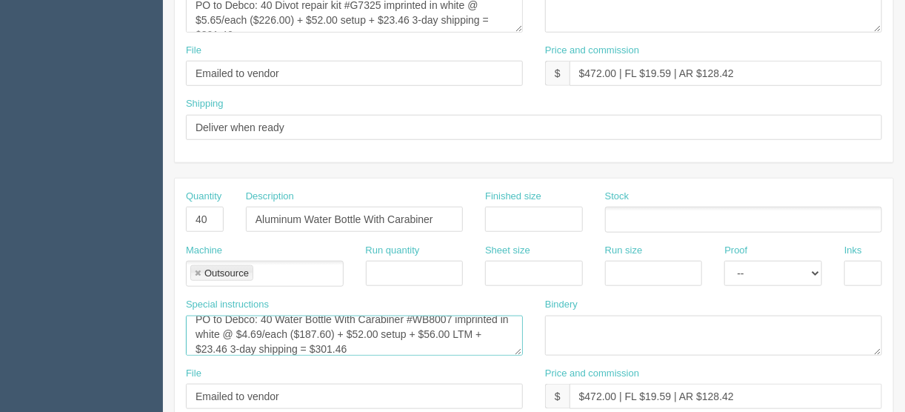
click at [223, 344] on textarea "PO to Debco: 40 Water Bottle With Carabiner #WB8007 imprinted in white @ $4.69/…" at bounding box center [354, 335] width 337 height 40
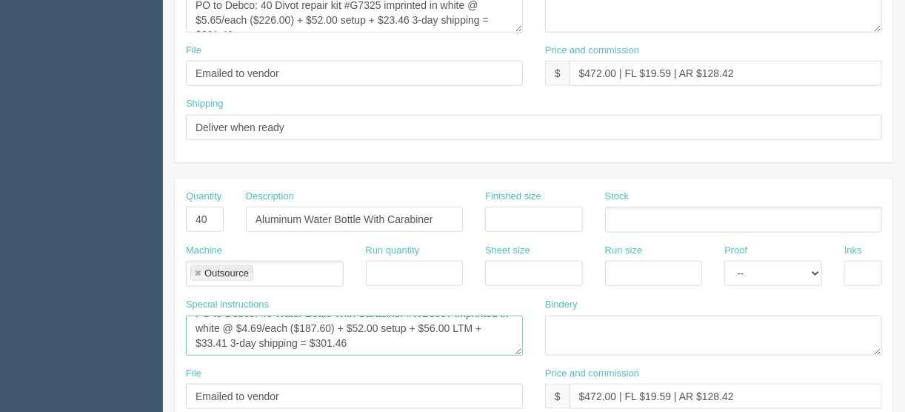
drag, startPoint x: 349, startPoint y: 343, endPoint x: 321, endPoint y: 342, distance: 28.1
click at [321, 342] on textarea "PO to Debco: 40 Water Bottle With Carabiner #WB8007 imprinted in white @ $4.69/…" at bounding box center [354, 335] width 337 height 40
type textarea "PO to Debco: 40 Water Bottle With Carabiner #WB8007 imprinted in white @ $4.69/…"
drag, startPoint x: 615, startPoint y: 391, endPoint x: 586, endPoint y: 392, distance: 28.9
click at [586, 392] on input "$472.00 | FL $19.59 | AR $128.42" at bounding box center [725, 396] width 312 height 25
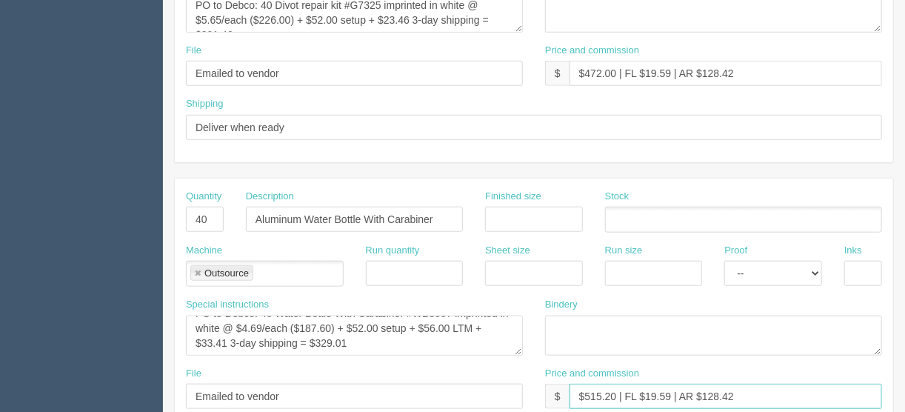
drag, startPoint x: 669, startPoint y: 390, endPoint x: 646, endPoint y: 393, distance: 23.1
click at [646, 393] on input "$515.20 | FL $19.59 | AR $128.42" at bounding box center [725, 396] width 312 height 25
drag, startPoint x: 735, startPoint y: 392, endPoint x: 709, endPoint y: 389, distance: 26.7
click at [709, 389] on input "$515.20 | FL $21.38 | AR $128.42" at bounding box center [725, 396] width 312 height 25
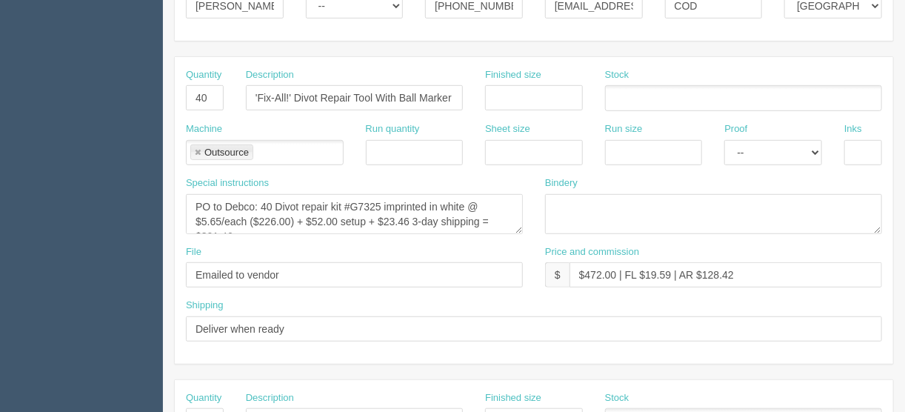
scroll to position [415, 0]
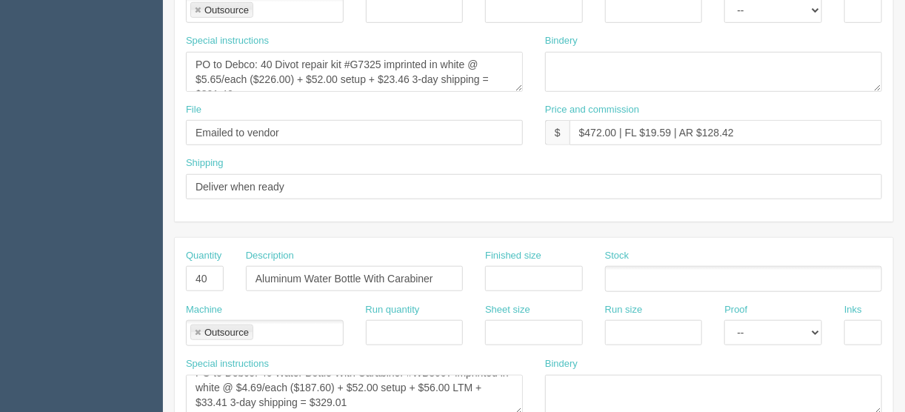
type input "$515.20 | FL $21.38 | AR $140.16"
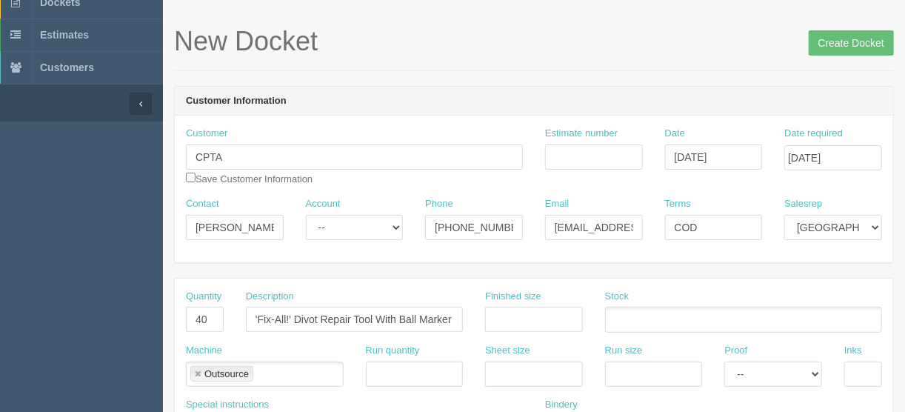
scroll to position [0, 0]
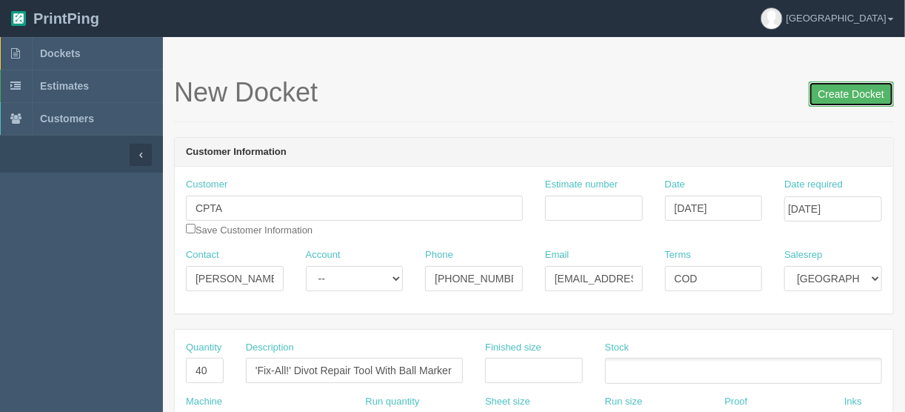
click at [842, 97] on input "Create Docket" at bounding box center [850, 93] width 85 height 25
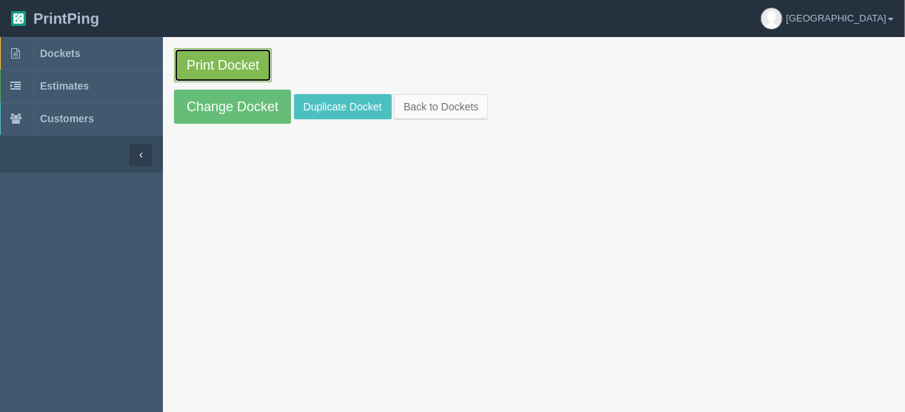
click at [214, 64] on link "Print Docket" at bounding box center [223, 65] width 98 height 34
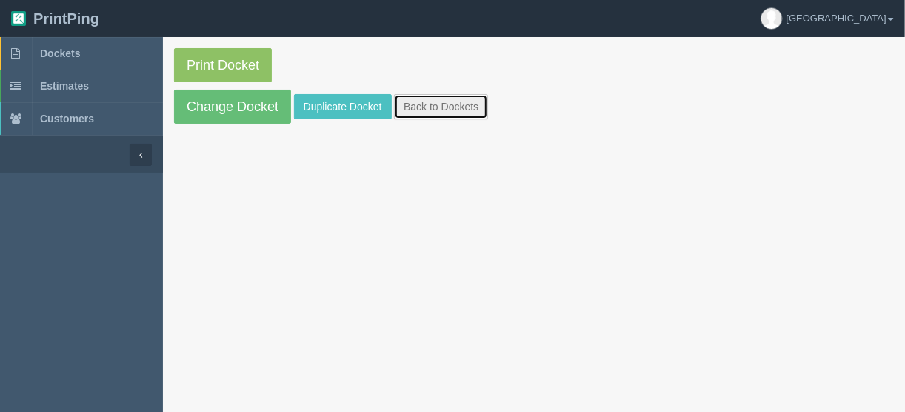
click at [462, 104] on link "Back to Dockets" at bounding box center [441, 106] width 94 height 25
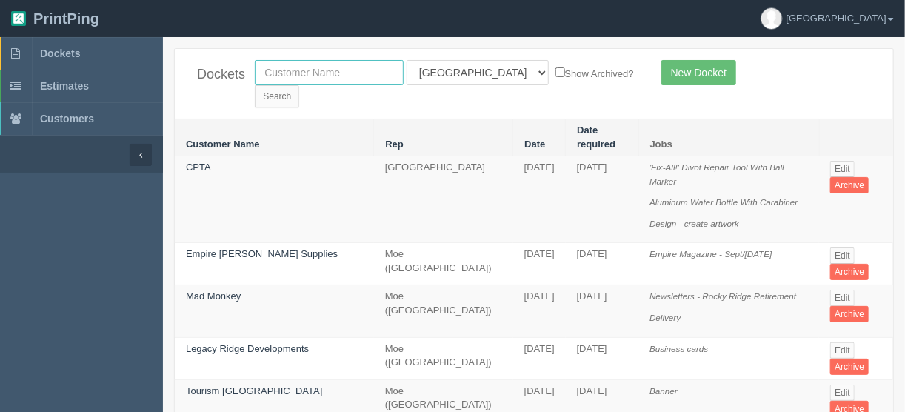
click at [356, 71] on input "text" at bounding box center [329, 72] width 149 height 25
type input "bliss"
click at [299, 85] on input "Search" at bounding box center [277, 96] width 44 height 22
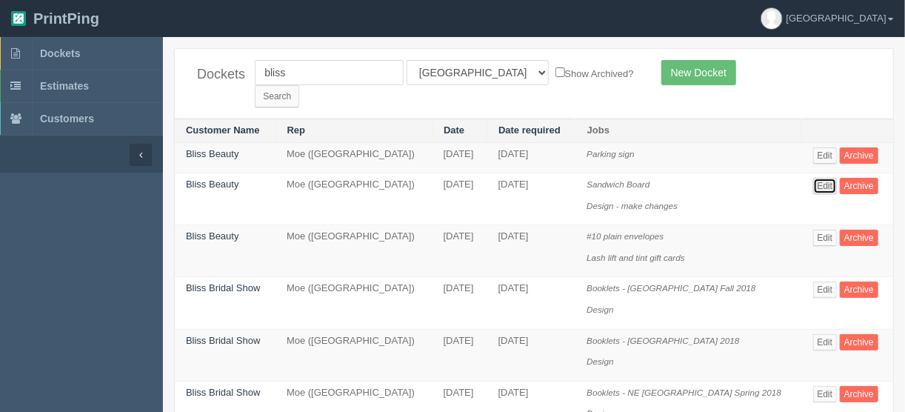
click at [820, 178] on link "Edit" at bounding box center [825, 186] width 24 height 16
click at [58, 56] on span "Dockets" at bounding box center [60, 53] width 40 height 12
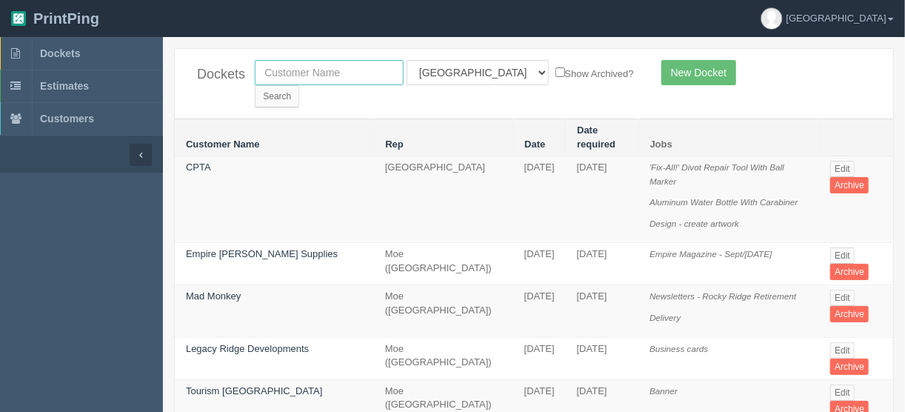
click at [297, 68] on input "text" at bounding box center [329, 72] width 149 height 25
type input "bliss"
click at [299, 85] on input "Search" at bounding box center [277, 96] width 44 height 22
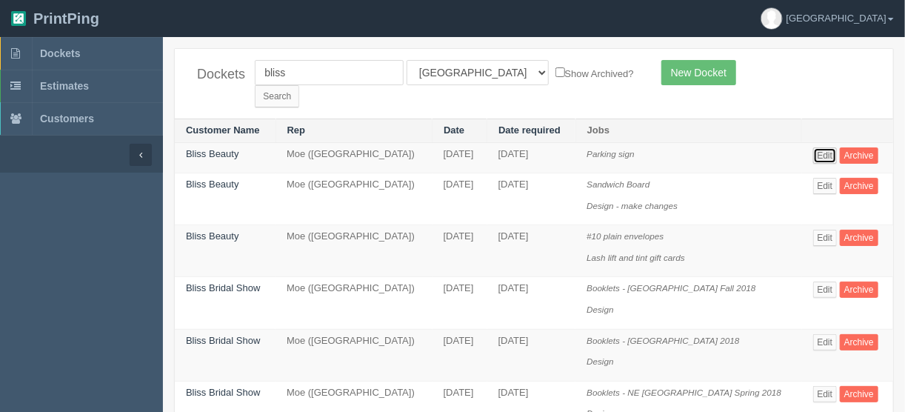
click at [816, 147] on link "Edit" at bounding box center [825, 155] width 24 height 16
